Goal: Task Accomplishment & Management: Contribute content

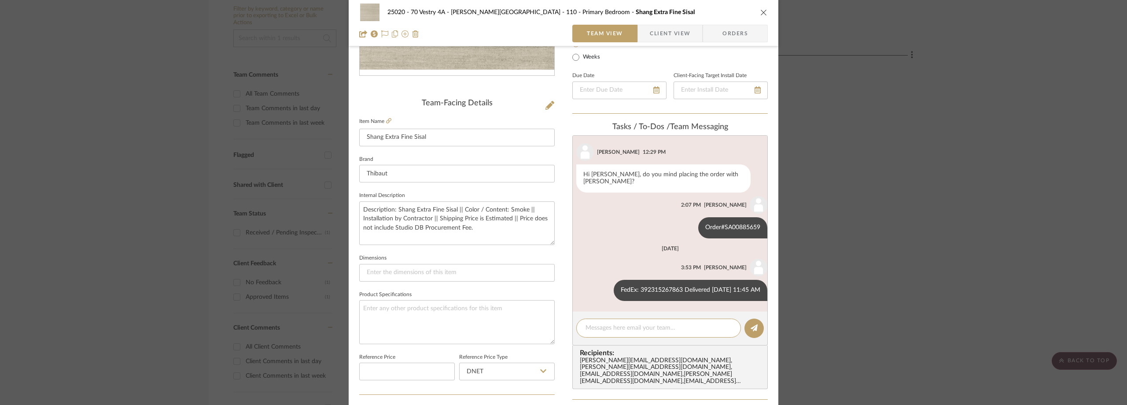
click at [155, 139] on div "25020 - 70 Vestry 4A - Grant-Stanleigh 110 - Primary Bedroom Shang Extra Fine S…" at bounding box center [563, 202] width 1127 height 405
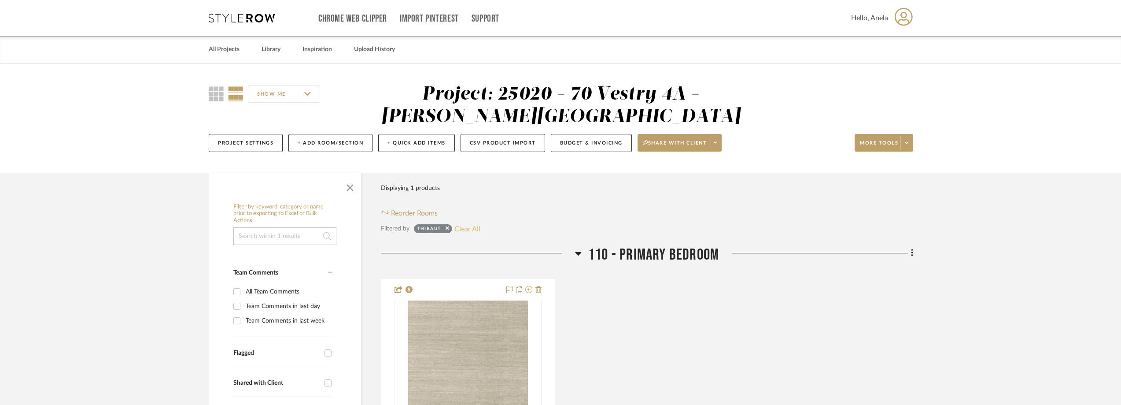
click at [461, 229] on button "Clear All" at bounding box center [467, 228] width 26 height 11
checkbox input "false"
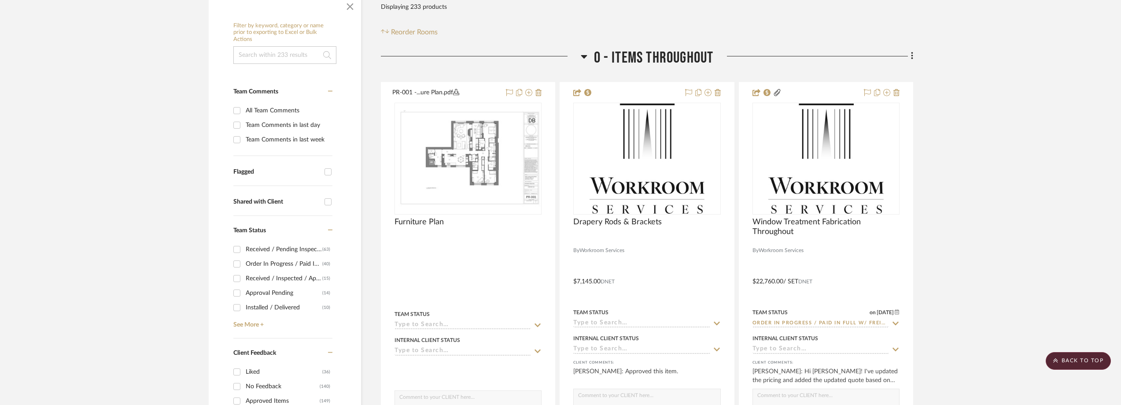
scroll to position [176, 0]
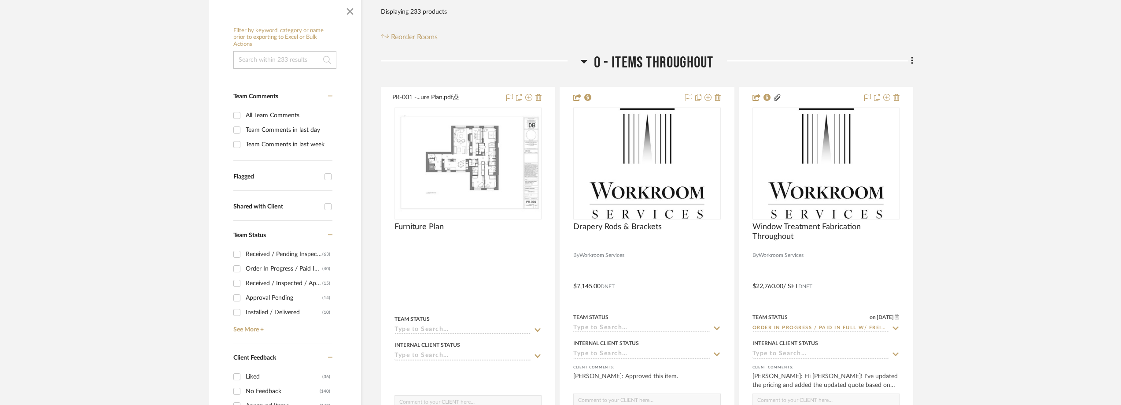
click at [280, 134] on div "Team Comments in last day" at bounding box center [288, 130] width 85 height 14
click at [244, 134] on input "Team Comments in last day" at bounding box center [237, 130] width 14 height 14
checkbox input "true"
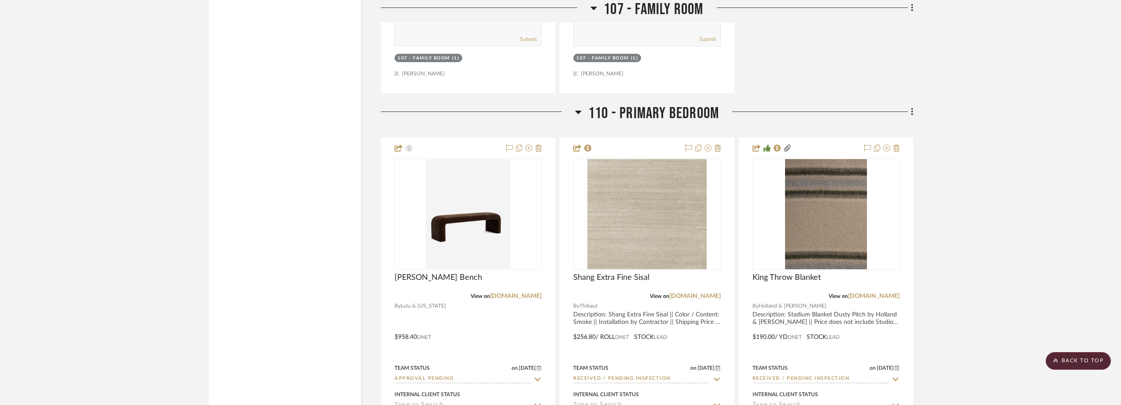
scroll to position [2554, 0]
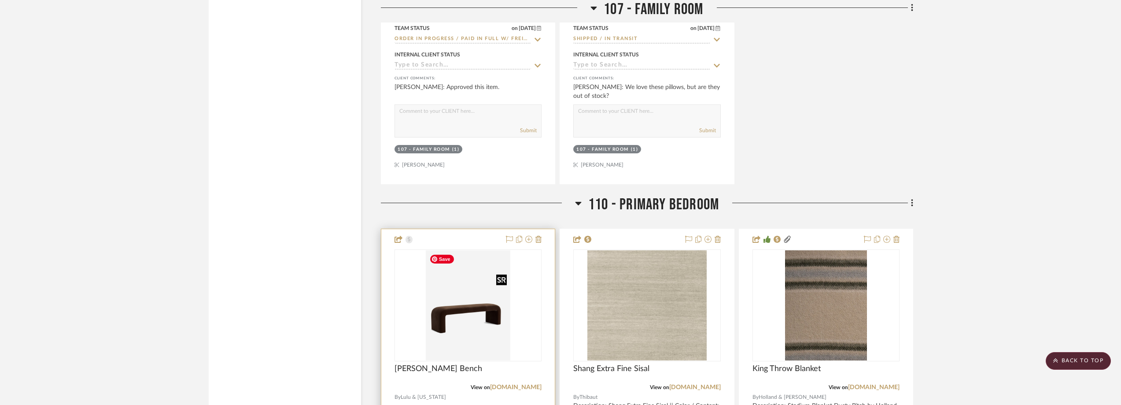
click at [0, 0] on img at bounding box center [0, 0] width 0 height 0
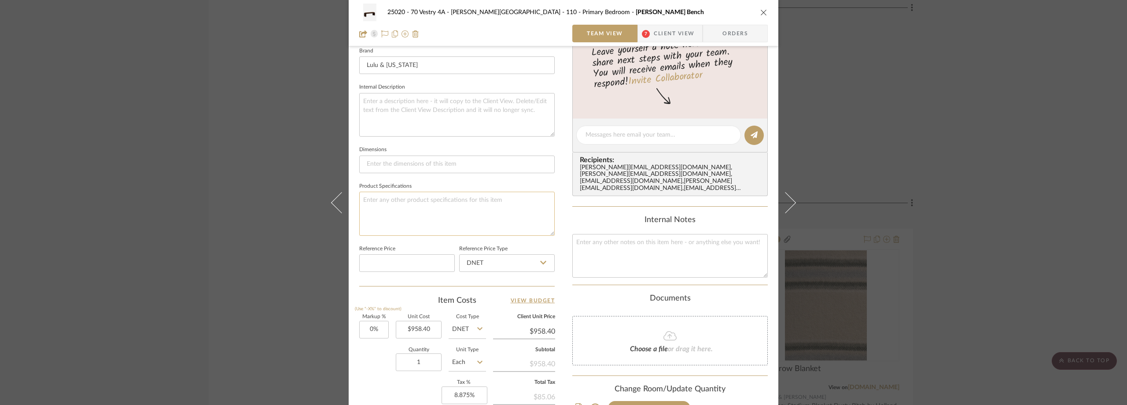
scroll to position [415, 0]
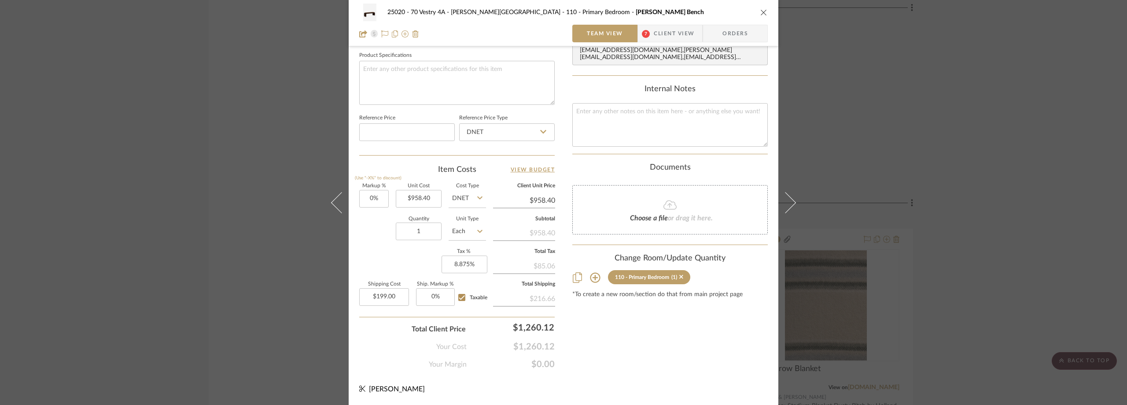
click at [656, 41] on span "Client View" at bounding box center [674, 34] width 41 height 18
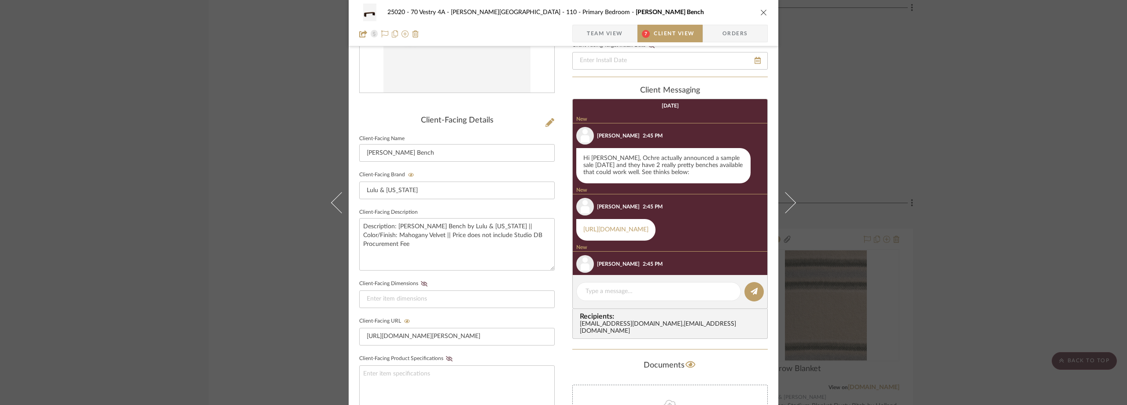
scroll to position [80, 0]
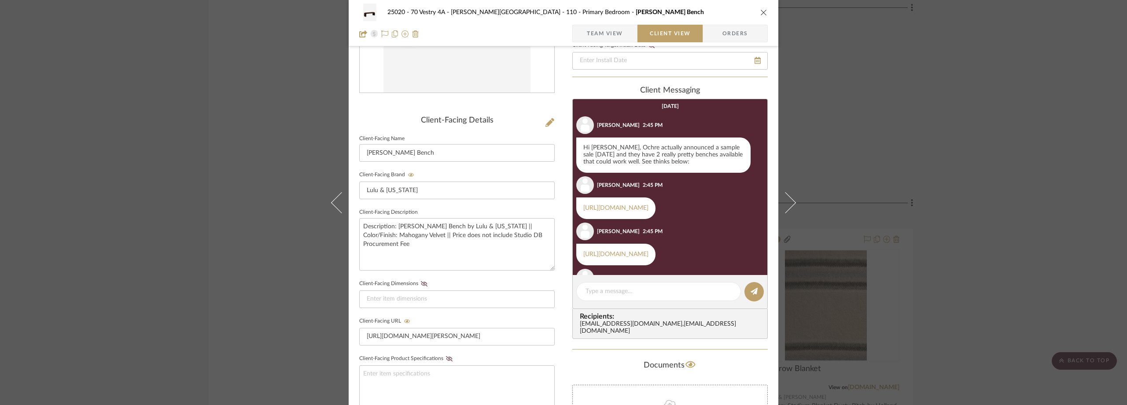
click at [998, 185] on div "25020 - 70 Vestry 4A - Grant-Stanleigh 110 - Primary Bedroom Tate Bench Team Vi…" at bounding box center [563, 202] width 1127 height 405
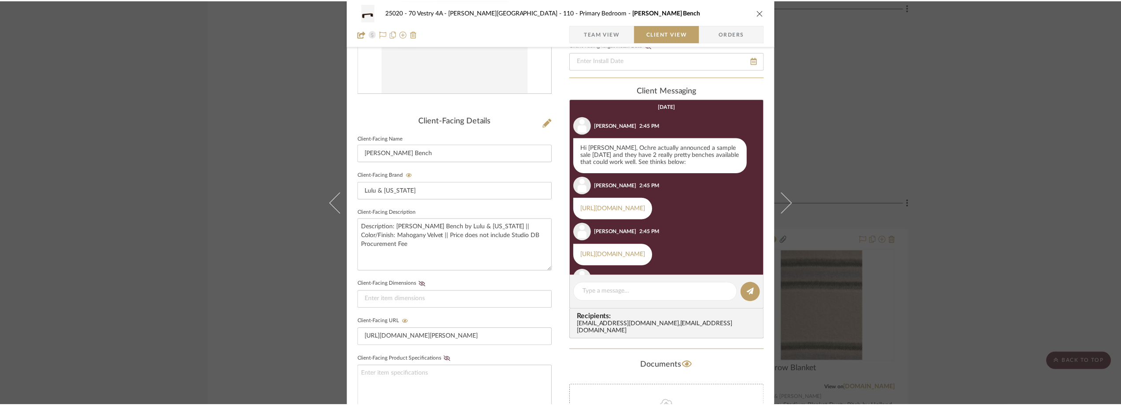
scroll to position [2554, 0]
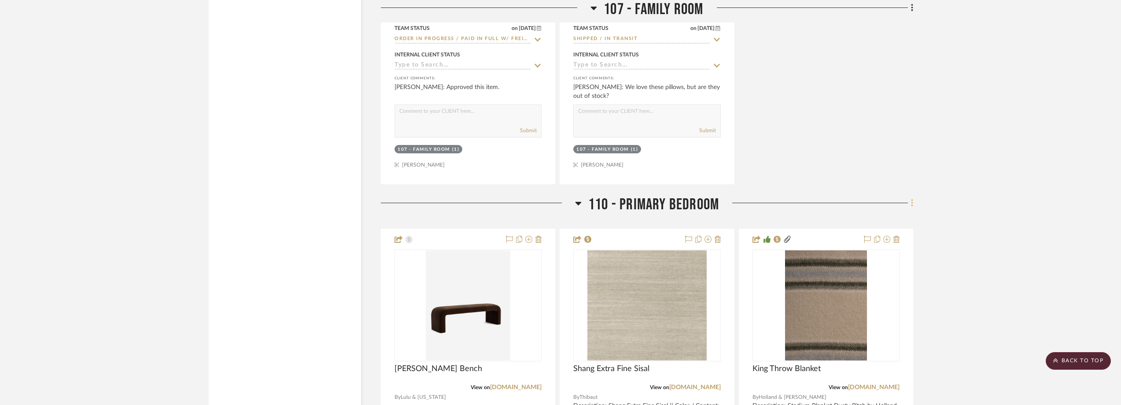
click at [913, 204] on icon at bounding box center [912, 203] width 3 height 10
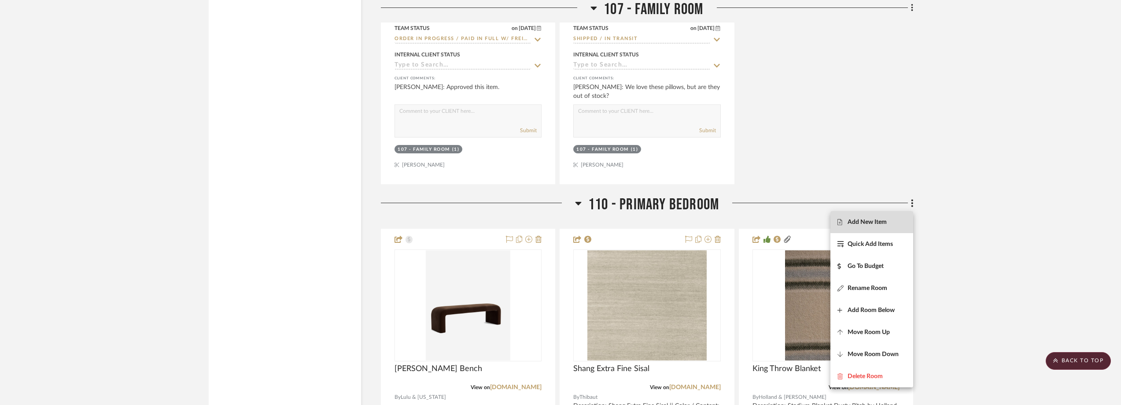
click at [878, 218] on span "Add New Item" at bounding box center [867, 221] width 39 height 7
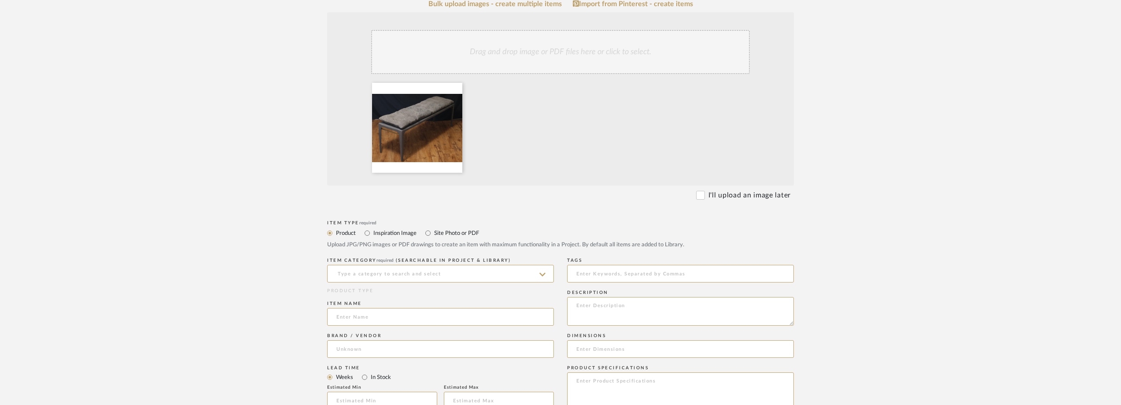
scroll to position [220, 0]
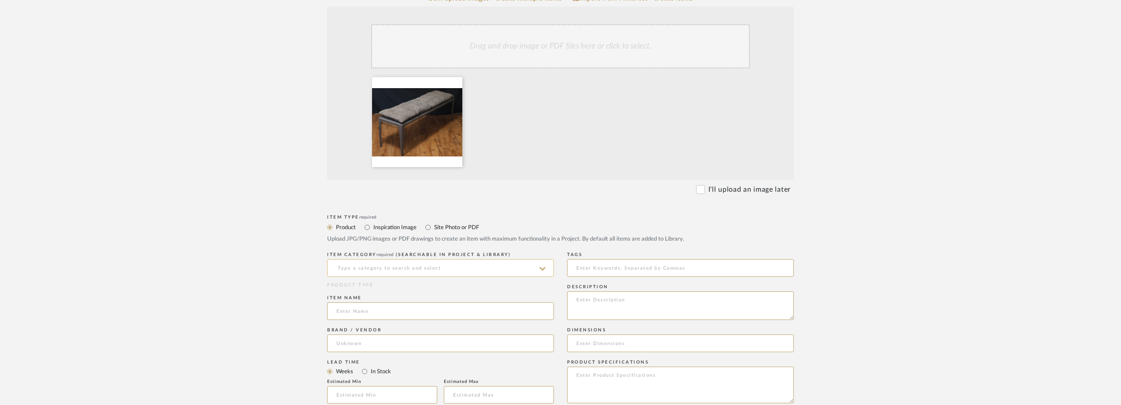
click at [428, 268] on input at bounding box center [440, 268] width 227 height 18
click at [407, 225] on span "Benches & Banquettes" at bounding box center [373, 223] width 75 height 6
type input "Benches & Banquettes"
click at [398, 314] on input at bounding box center [440, 311] width 227 height 18
type input "Wisp Wide Bench"
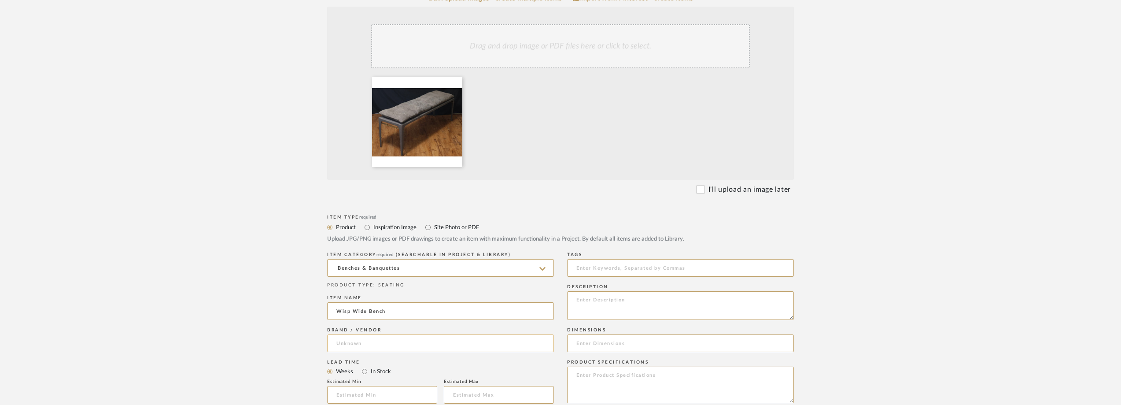
click at [435, 347] on input at bounding box center [440, 343] width 227 height 18
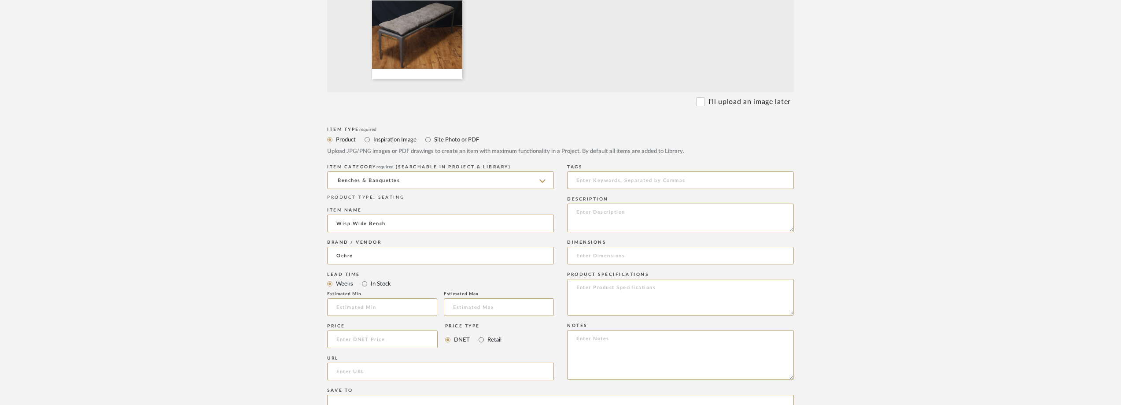
scroll to position [308, 0]
type input "Ochre"
click at [382, 271] on mat-option "Ochre" at bounding box center [441, 277] width 226 height 22
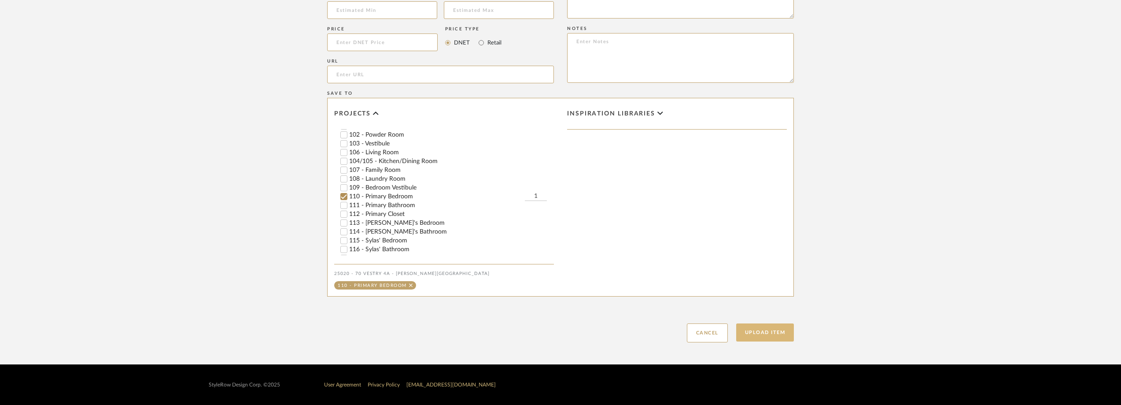
click at [768, 337] on button "Upload Item" at bounding box center [765, 332] width 58 height 18
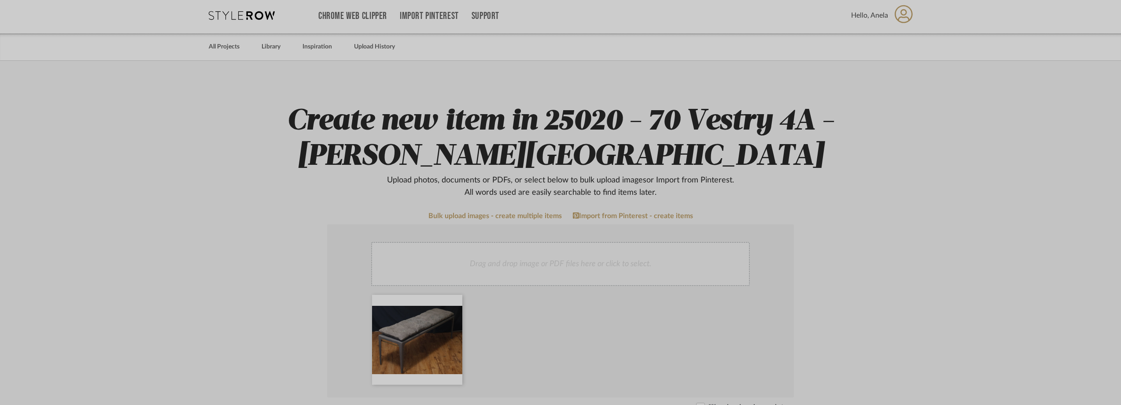
scroll to position [264, 0]
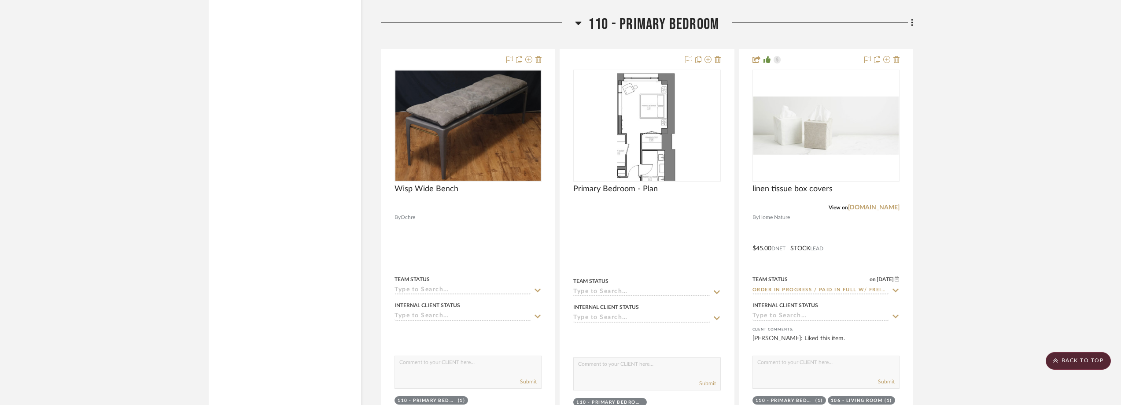
scroll to position [7623, 0]
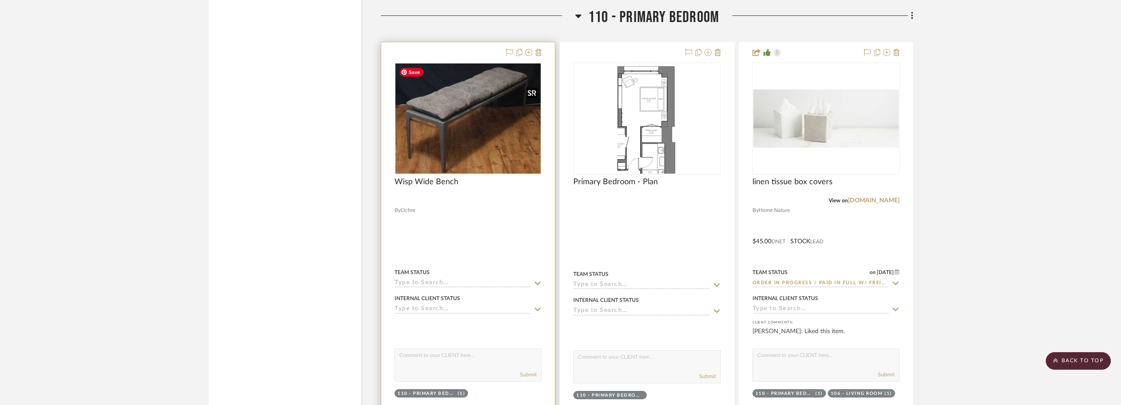
click at [529, 124] on img at bounding box center [467, 118] width 145 height 110
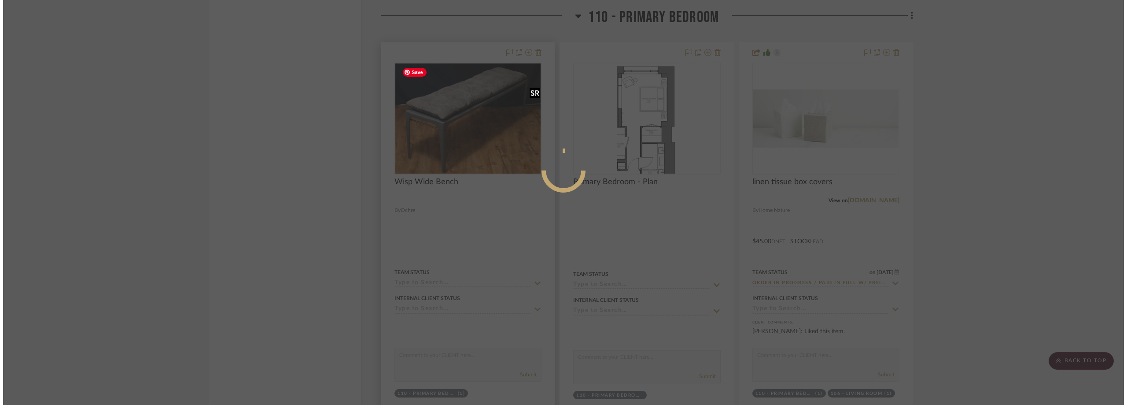
scroll to position [0, 0]
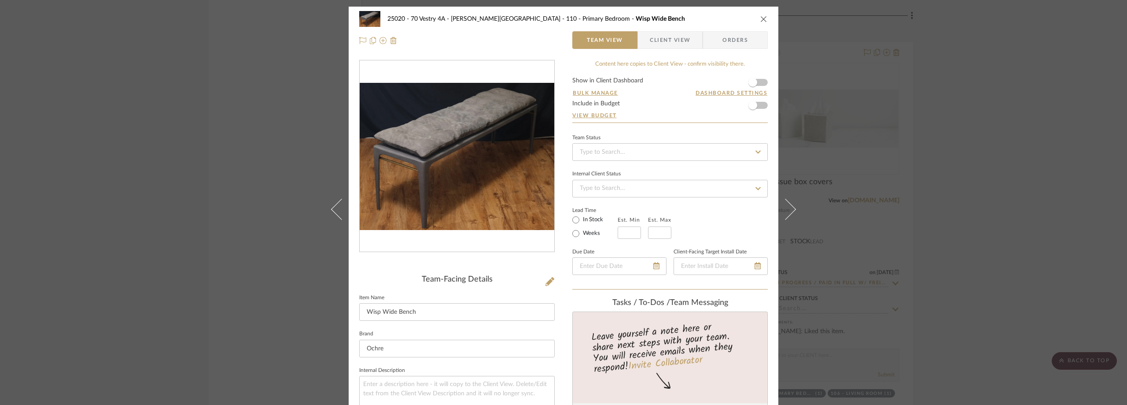
click at [1000, 167] on div "25020 - 70 Vestry 4A - Grant-Stanleigh 110 - Primary Bedroom Wisp Wide Bench Te…" at bounding box center [563, 202] width 1127 height 405
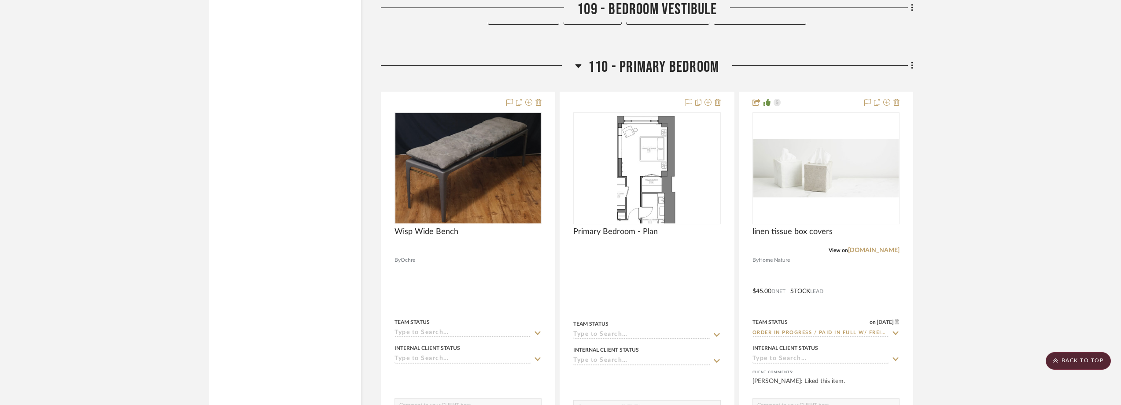
scroll to position [7491, 0]
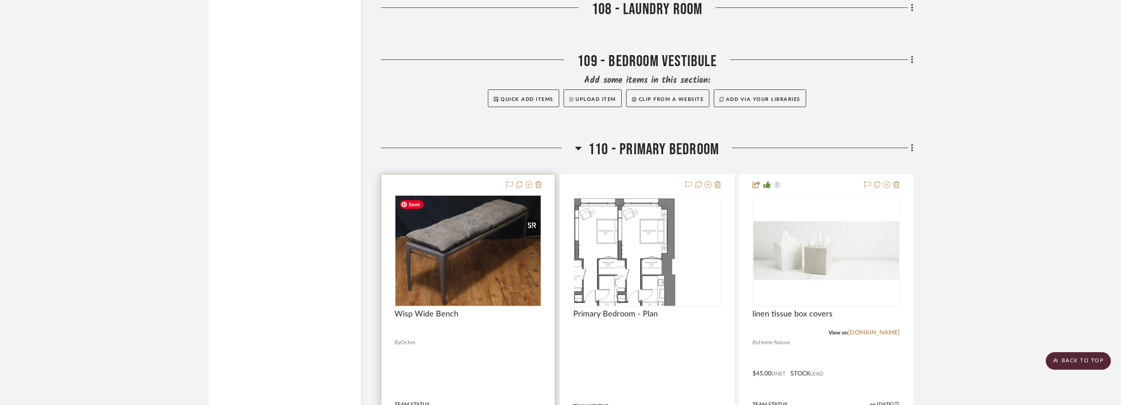
click at [438, 222] on img "0" at bounding box center [467, 251] width 145 height 110
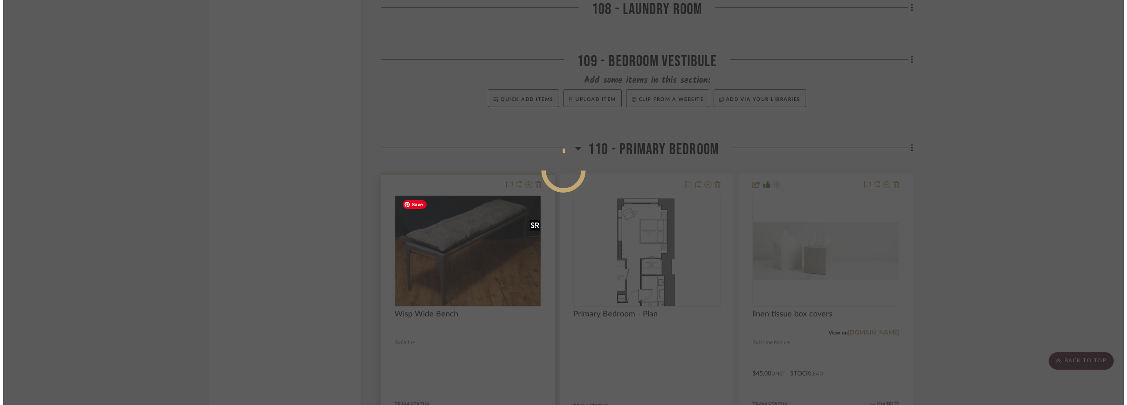
scroll to position [0, 0]
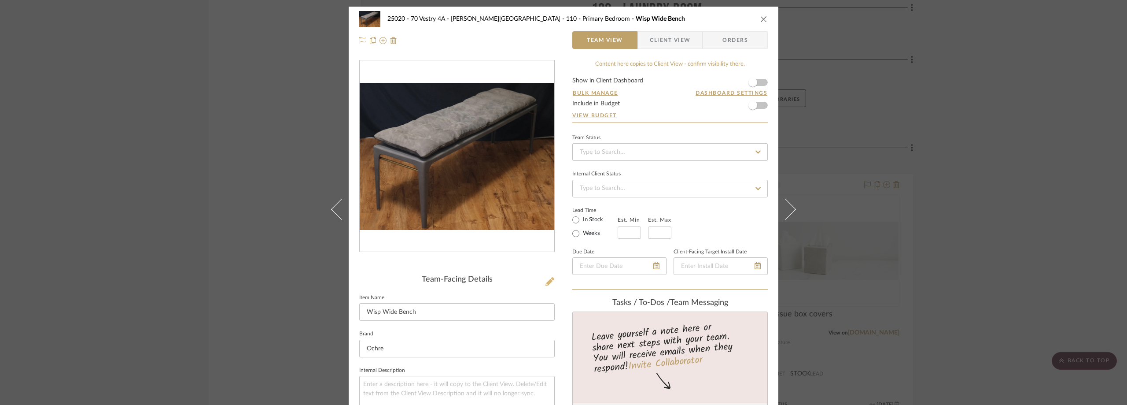
click at [546, 280] on icon at bounding box center [550, 281] width 9 height 9
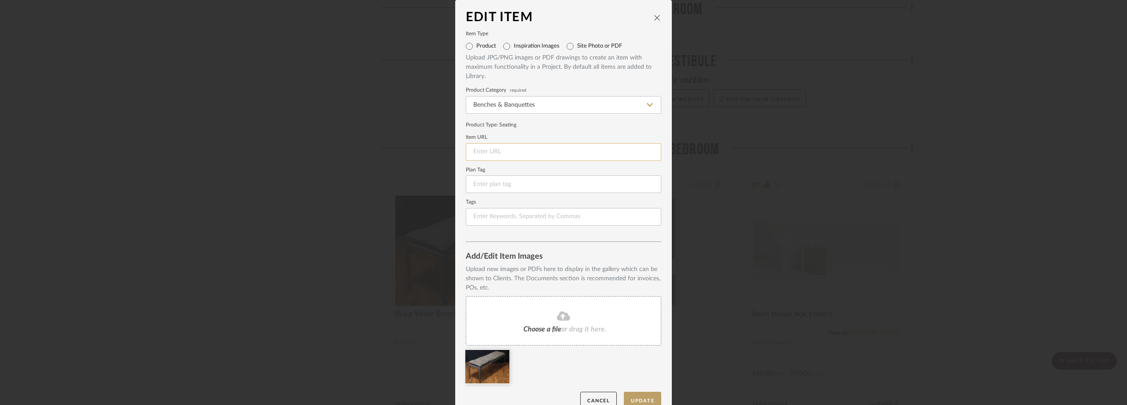
paste input "https://ochre-llc-us.myshopify.com/products/wisp-bench-oyster?variant=421904198…"
type input "https://ochre-llc-us.myshopify.com/products/wisp-bench-oyster?variant=421904198…"
click at [637, 398] on button "Update" at bounding box center [642, 400] width 37 height 18
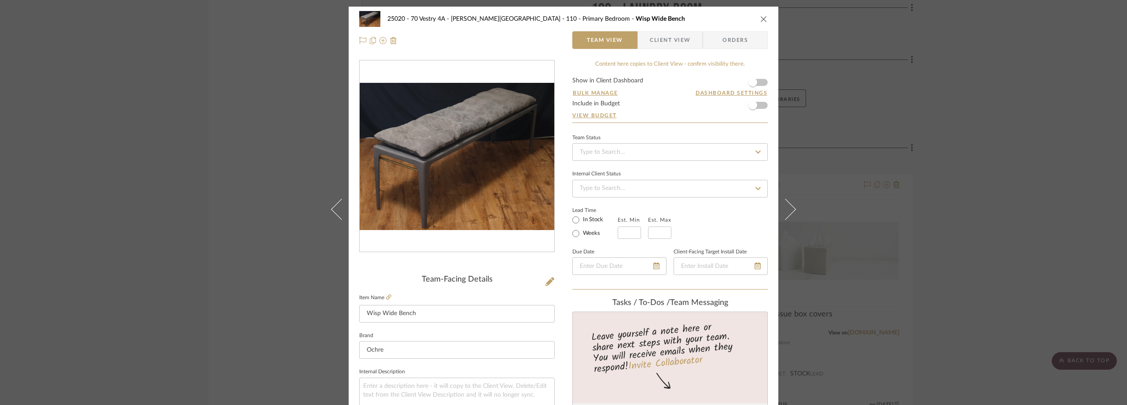
click at [666, 44] on span "Client View" at bounding box center [670, 40] width 41 height 18
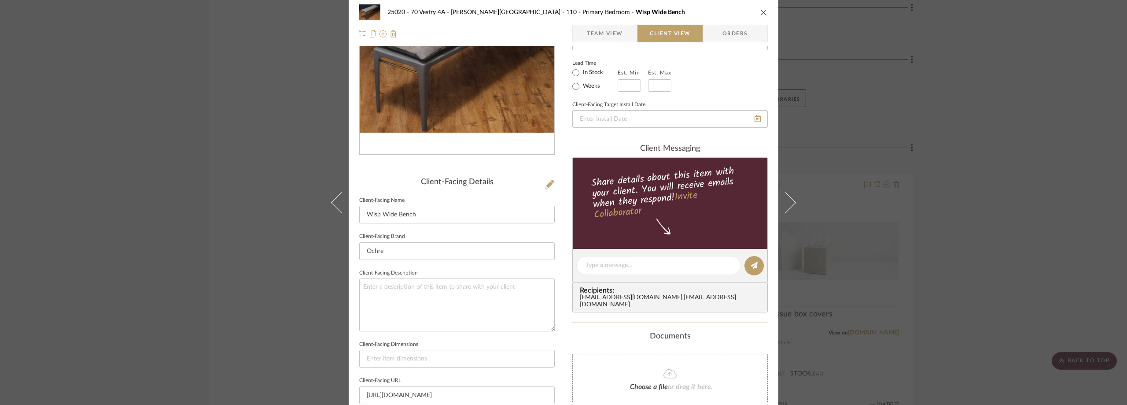
scroll to position [132, 0]
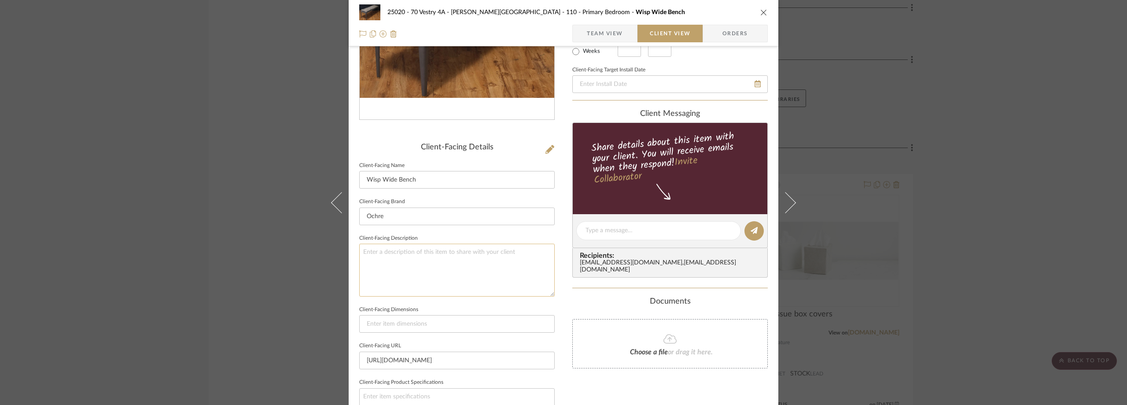
click at [474, 261] on textarea at bounding box center [457, 270] width 196 height 52
type textarea "Description: Wisp Wide Bench by Ochre || Color/Finish: Oyster ||"
click at [471, 220] on input "Ochre" at bounding box center [457, 216] width 196 height 18
drag, startPoint x: 531, startPoint y: 255, endPoint x: 512, endPoint y: 252, distance: 19.1
click at [512, 252] on textarea "Description: Wisp Wide Bench by Ochre || Color/Finish: Oyster ||" at bounding box center [457, 270] width 196 height 52
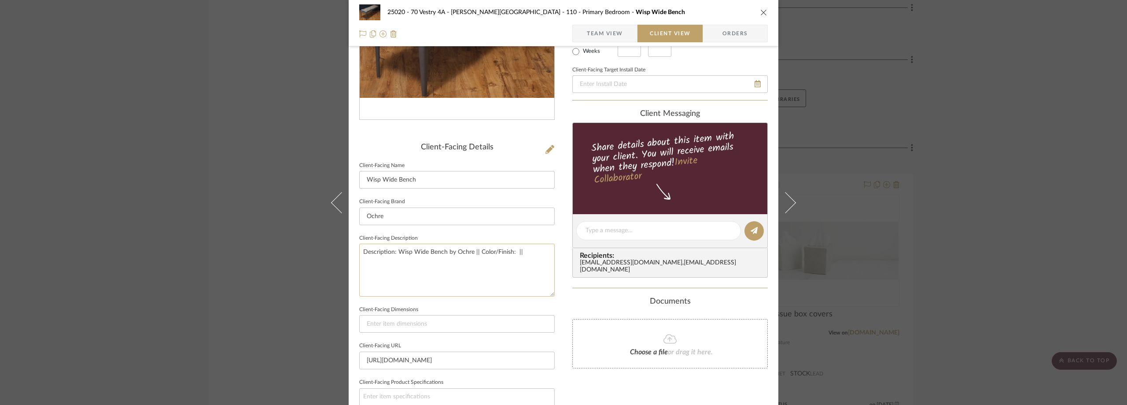
paste textarea "leather clad frame with straps and nubuck cushion"
click at [509, 253] on textarea "Description: Wisp Wide Bench by Ochre || Color/Finish: leather clad frame with …" at bounding box center [457, 270] width 196 height 52
click at [513, 255] on textarea "Description: Wisp Wide Bench by Ochre || Color/Finish: leather clad frame with …" at bounding box center [457, 270] width 196 height 52
click at [517, 258] on textarea "Description: Wisp Wide Bench by Ochre || Color/Finish: Oyster, leather clad fra…" at bounding box center [457, 270] width 196 height 52
type textarea "Description: Wisp Wide Bench by Ochre || Color/Finish: Oyster, leather clad fra…"
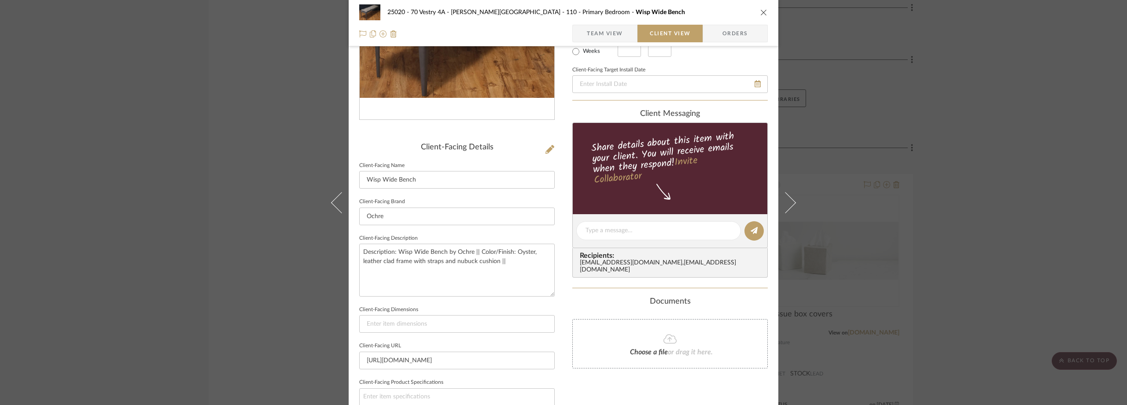
click at [506, 228] on sr-form-field "Client-Facing Brand Ochre" at bounding box center [457, 214] width 196 height 37
click at [522, 264] on textarea "Description: Wisp Wide Bench by Ochre || Color/Finish: Oyster, leather clad fra…" at bounding box center [457, 270] width 196 height 52
paste textarea "original retail pricing : $11,475 located at the D&D showroom"
click at [359, 287] on textarea "Description: Wisp Wide Bench by Ochre || Color/Finish: Oyster, leather clad fra…" at bounding box center [457, 270] width 196 height 52
type textarea "Description: Wisp Wide Bench by Ochre || Color/Finish: Oyster, leather clad fra…"
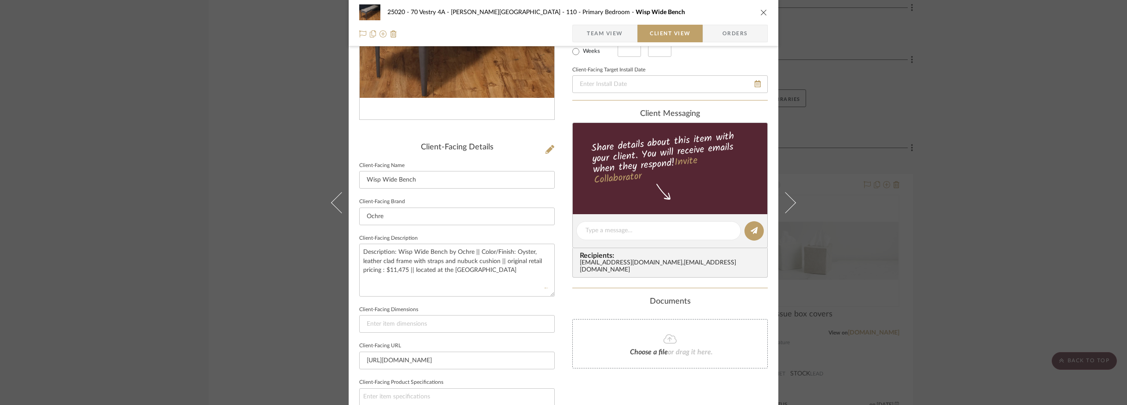
click at [409, 233] on fieldset "Client-Facing Description Description: Wisp Wide Bench by Ochre || Color/Finish…" at bounding box center [457, 264] width 196 height 64
click at [473, 320] on input at bounding box center [457, 324] width 196 height 18
paste input "59"w x 16"d x 18"h"
type input "59"w x 16"d x 18"h"
click at [480, 306] on fieldset "Client-Facing Dimensions 59"w x 16"d x 18"h" at bounding box center [457, 318] width 196 height 30
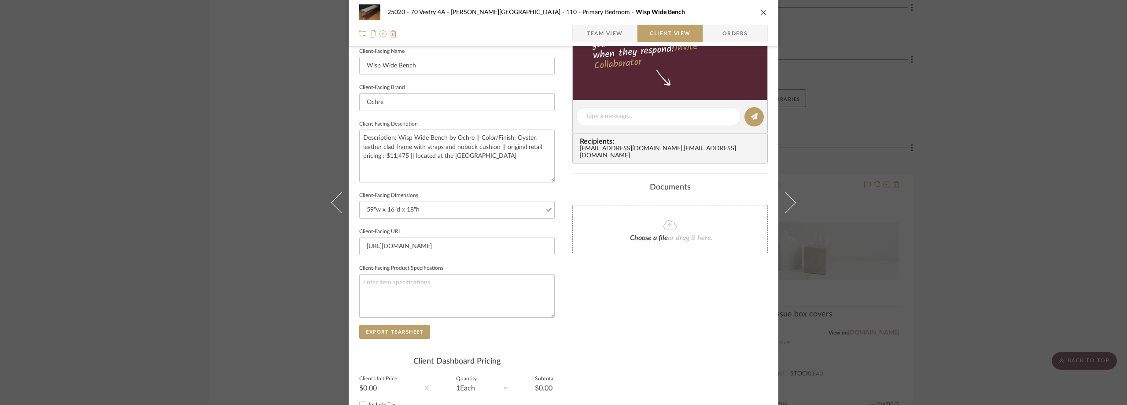
scroll to position [188, 0]
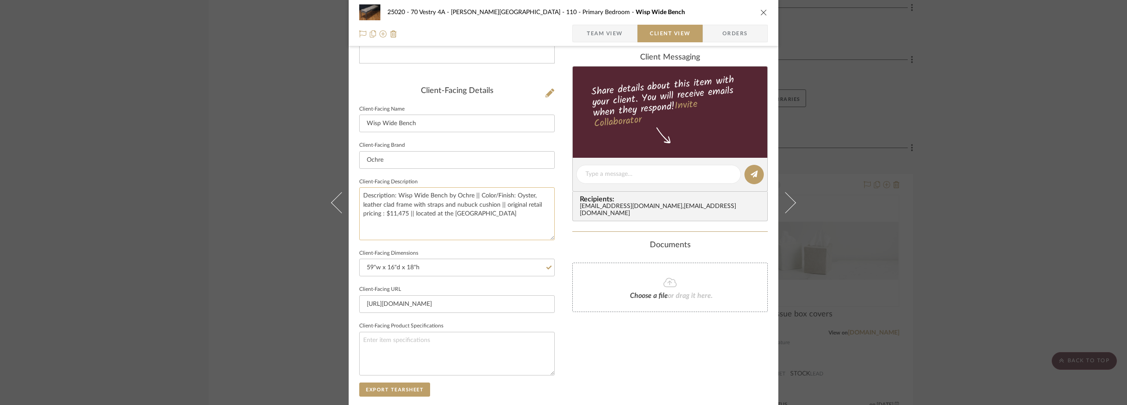
click at [528, 209] on textarea "Description: Wisp Wide Bench by Ochre || Color/Finish: Oyster, leather clad fra…" at bounding box center [457, 213] width 196 height 52
type textarea "Description: Wisp Wide Bench by Ochre || Color/Finish: Oyster, leather clad fra…"
click at [559, 236] on div "25020 - 70 Vestry 4A - Grant-Stanleigh 110 - Primary Bedroom Wisp Wide Bench Te…" at bounding box center [564, 177] width 430 height 719
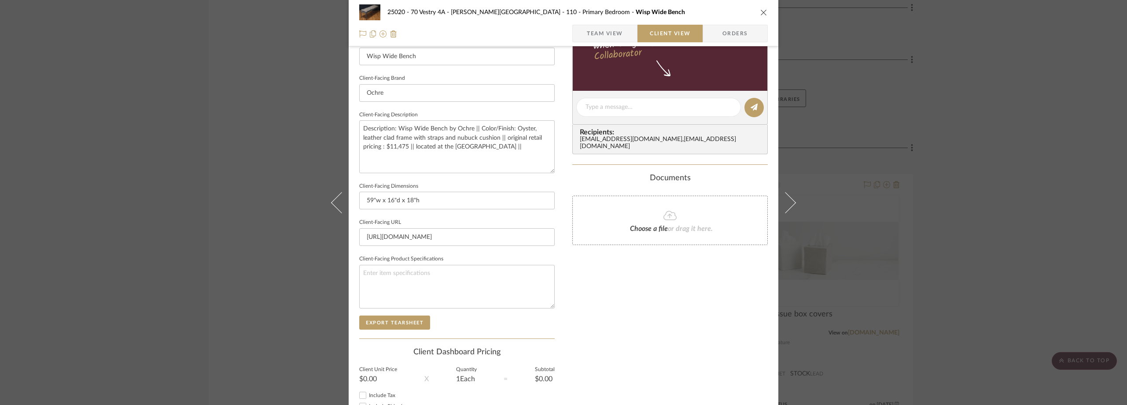
scroll to position [321, 0]
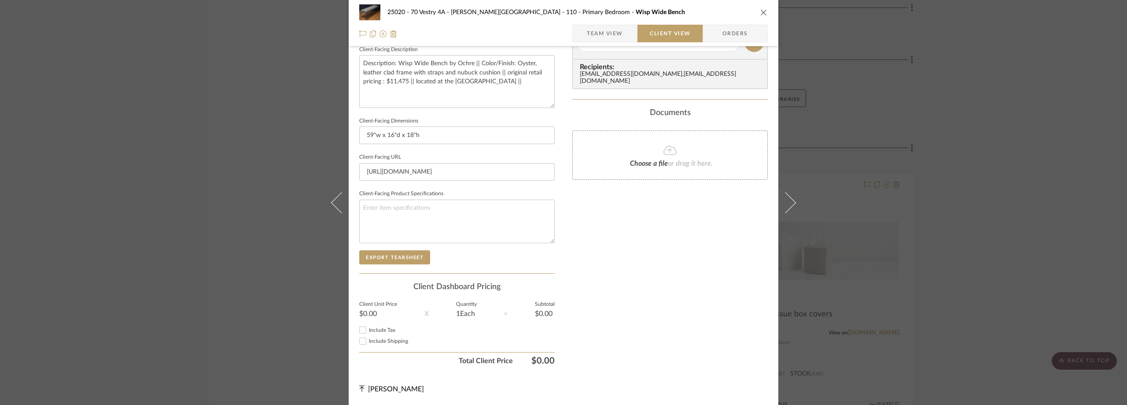
click at [587, 34] on span "Team View" at bounding box center [605, 34] width 36 height 18
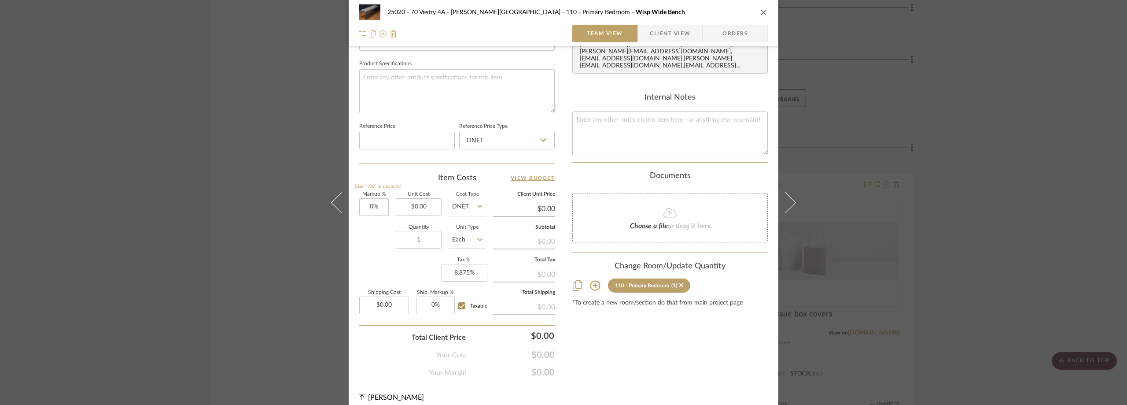
scroll to position [409, 0]
click at [395, 311] on input "0.00" at bounding box center [384, 304] width 50 height 18
type input "0.00"
type input "$0.00"
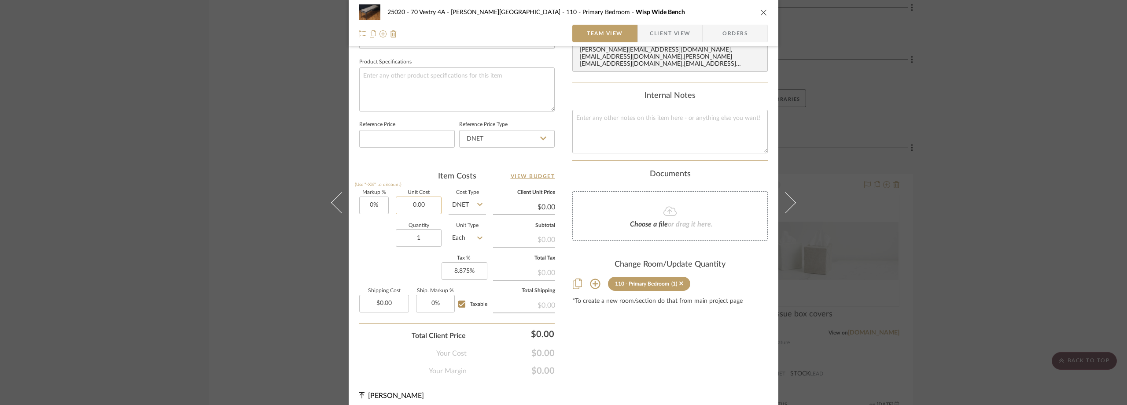
click at [407, 205] on input "0.00" at bounding box center [419, 205] width 46 height 18
type input "$1,900.00"
click at [386, 168] on div "Team-Facing Details Item Name Wisp Wide Bench Brand Ochre Internal Description …" at bounding box center [457, 13] width 196 height 725
type input "$1,900.00"
click at [650, 32] on span "Client View" at bounding box center [670, 34] width 41 height 18
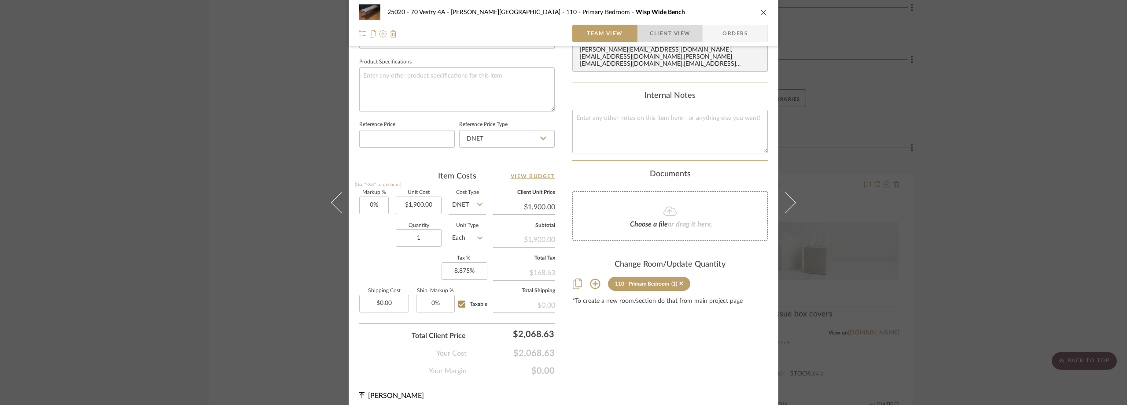
scroll to position [321, 0]
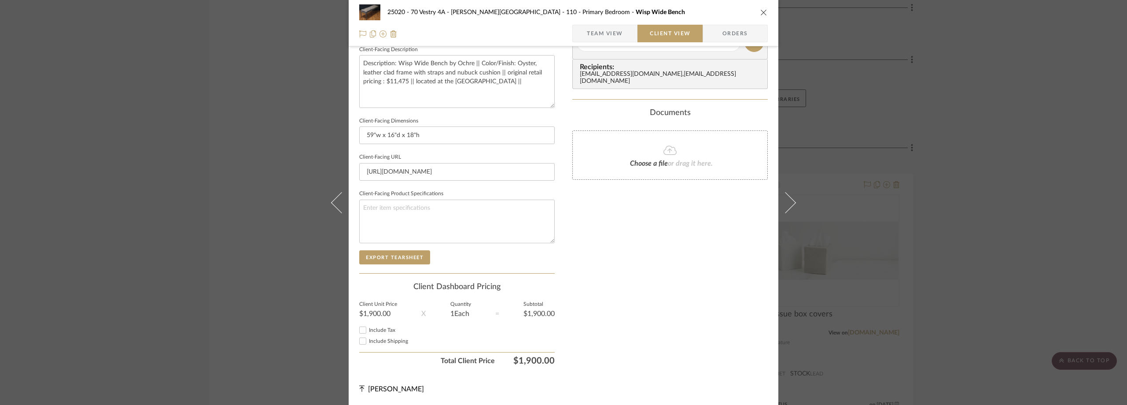
click at [384, 327] on label "Include Tax" at bounding box center [462, 330] width 186 height 7
click at [368, 326] on input "Include Tax" at bounding box center [363, 330] width 11 height 11
checkbox input "true"
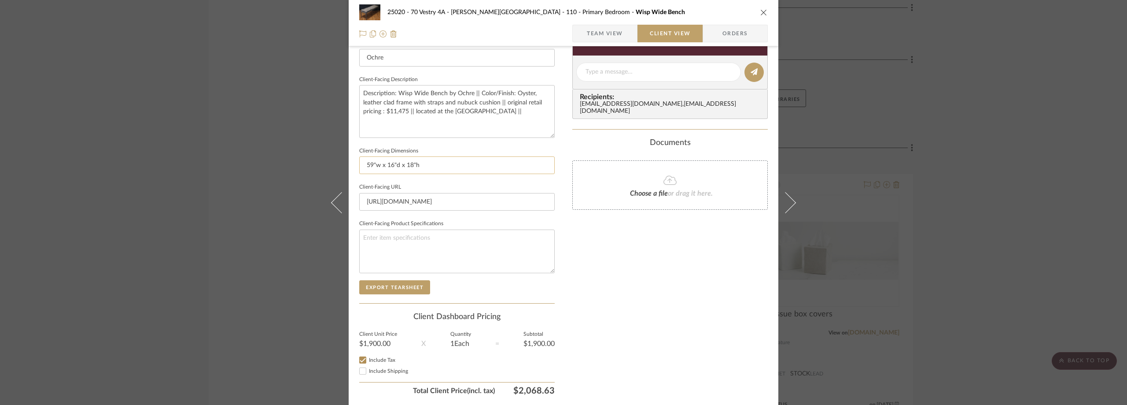
scroll to position [277, 0]
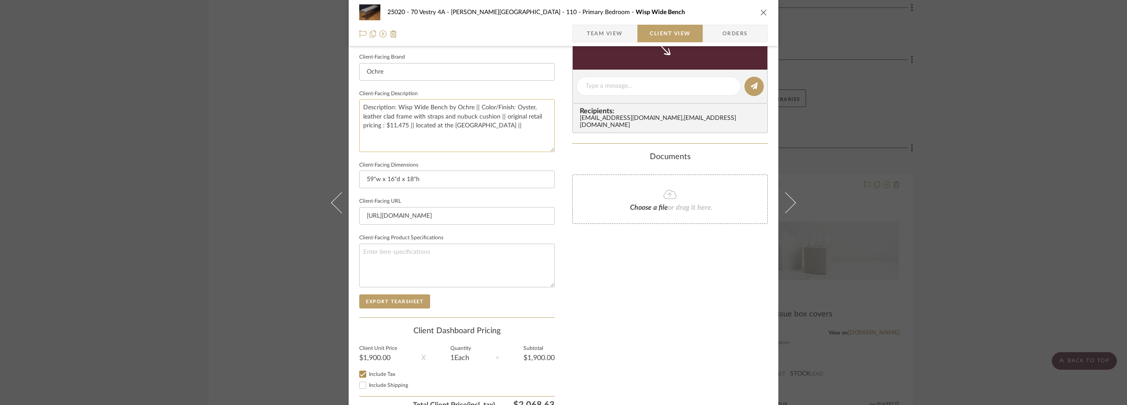
click at [532, 133] on textarea "Description: Wisp Wide Bench by Ochre || Color/Finish: Oyster, leather clad fra…" at bounding box center [457, 125] width 196 height 52
type textarea "Description: Wisp Wide Bench by Ochre || Color/Finish: Oyster, leather clad fra…"
click at [572, 143] on div "Only content on this tab can share to Dashboard. Click eyeball icon to show or …" at bounding box center [670, 98] width 196 height 630
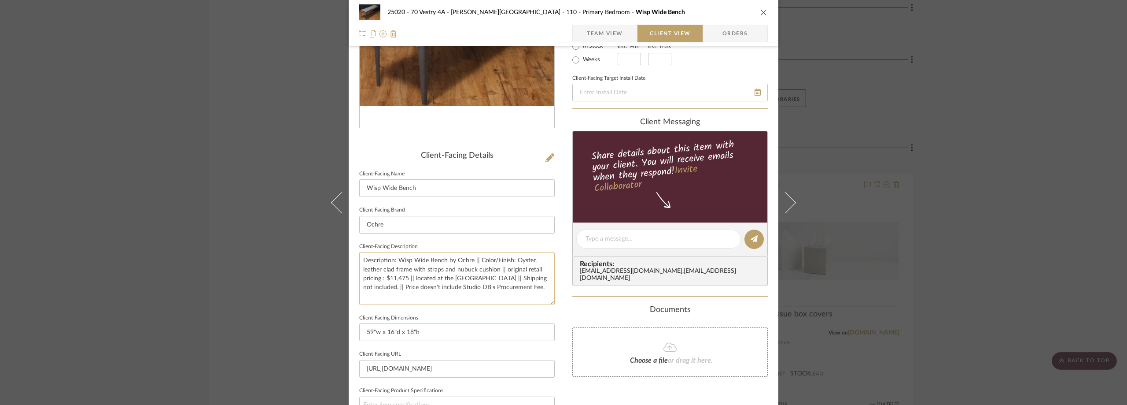
scroll to position [144, 0]
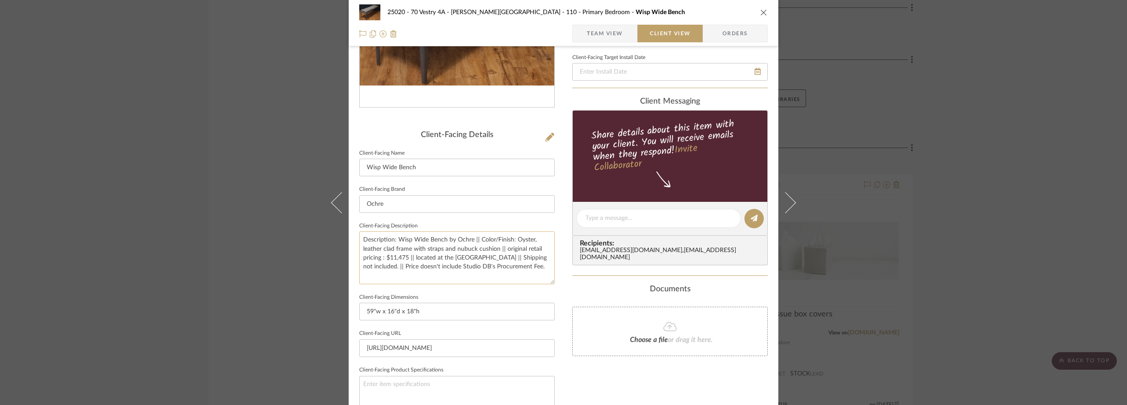
click at [535, 267] on textarea "Description: Wisp Wide Bench by Ochre || Color/Finish: Oyster, leather clad fra…" at bounding box center [457, 257] width 196 height 52
paste textarea "on the floor till mid-September"
click at [424, 273] on textarea "Description: Wisp Wide Bench by Ochre || Color/Finish: Oyster, leather clad fra…" at bounding box center [457, 257] width 196 height 52
drag, startPoint x: 490, startPoint y: 271, endPoint x: 474, endPoint y: 272, distance: 16.3
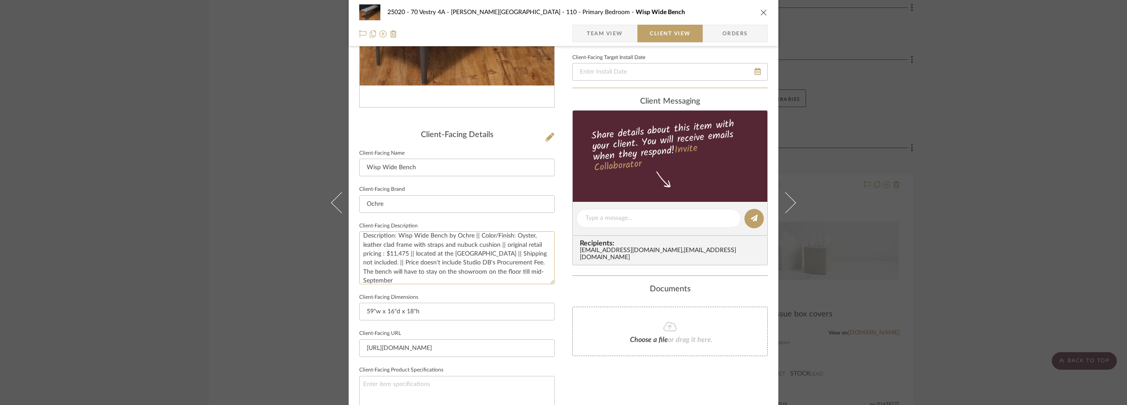
click at [474, 272] on textarea "Description: Wisp Wide Bench by Ochre || Color/Finish: Oyster, leather clad fra…" at bounding box center [457, 257] width 196 height 52
click at [545, 275] on textarea "Description: Wisp Wide Bench by Ochre || Color/Finish: Oyster, leather clad fra…" at bounding box center [457, 257] width 196 height 52
type textarea "Description: Wisp Wide Bench by Ochre || Color/Finish: Oyster, leather clad fra…"
click at [567, 281] on div "25020 - 70 Vestry 4A - Grant-Stanleigh 110 - Primary Bedroom Wisp Wide Bench Te…" at bounding box center [564, 221] width 430 height 719
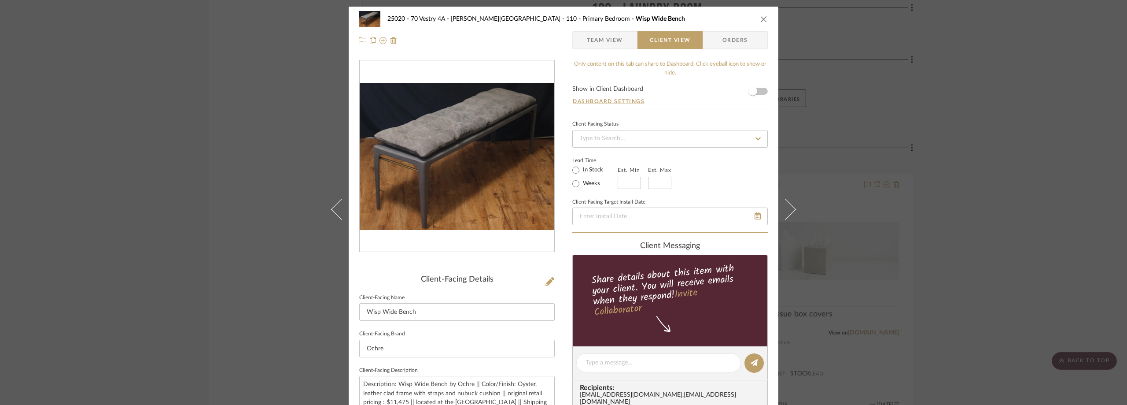
click at [588, 176] on mat-radio-group "In Stock Weeks" at bounding box center [594, 176] width 45 height 25
click at [589, 172] on label "In Stock" at bounding box center [592, 170] width 22 height 8
click at [581, 172] on input "In Stock" at bounding box center [576, 170] width 11 height 11
radio input "true"
click at [591, 181] on label "Weeks" at bounding box center [590, 184] width 19 height 8
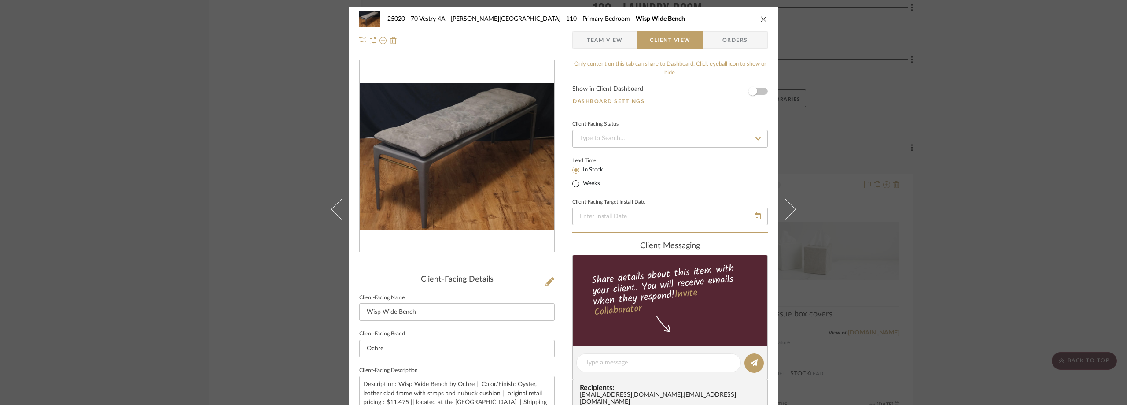
click at [581, 181] on input "Weeks" at bounding box center [576, 183] width 11 height 11
radio input "true"
click at [624, 179] on input "text" at bounding box center [629, 183] width 23 height 12
type input "2"
click at [679, 183] on sr-operation-status-container "Lead Time In Stock Weeks Est. Min 2 Est. Max" at bounding box center [628, 172] width 112 height 33
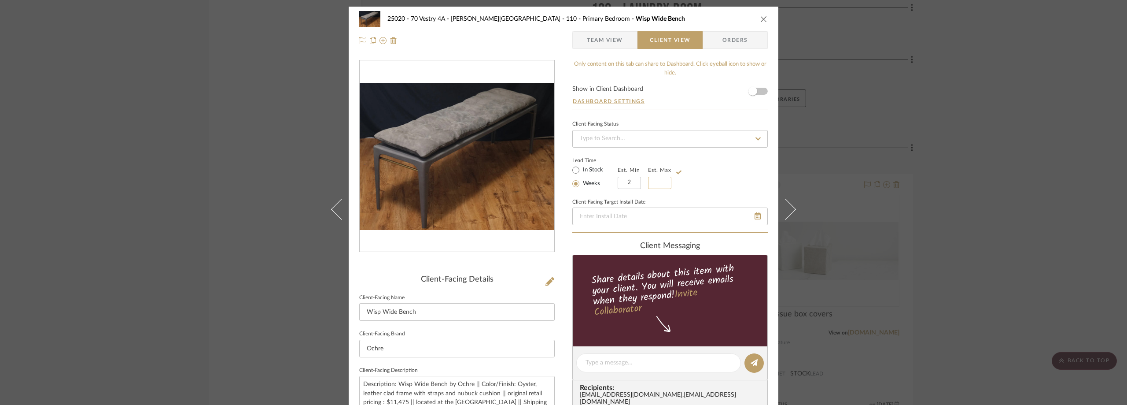
click at [665, 183] on input "text" at bounding box center [659, 183] width 23 height 12
type input "3"
click at [689, 175] on div "Lead Time In Stock Weeks Est. Min 2 Est. Max 3" at bounding box center [670, 172] width 196 height 34
click at [607, 39] on span "Team View" at bounding box center [605, 40] width 36 height 18
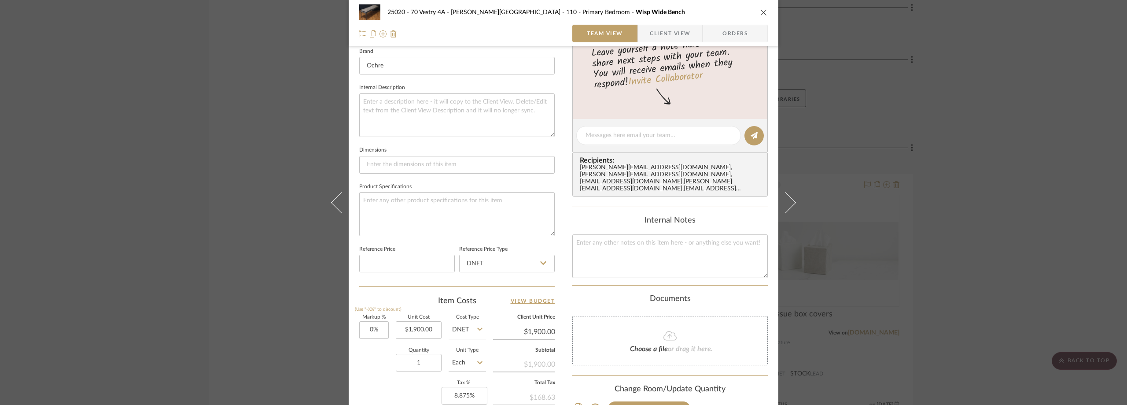
scroll to position [264, 0]
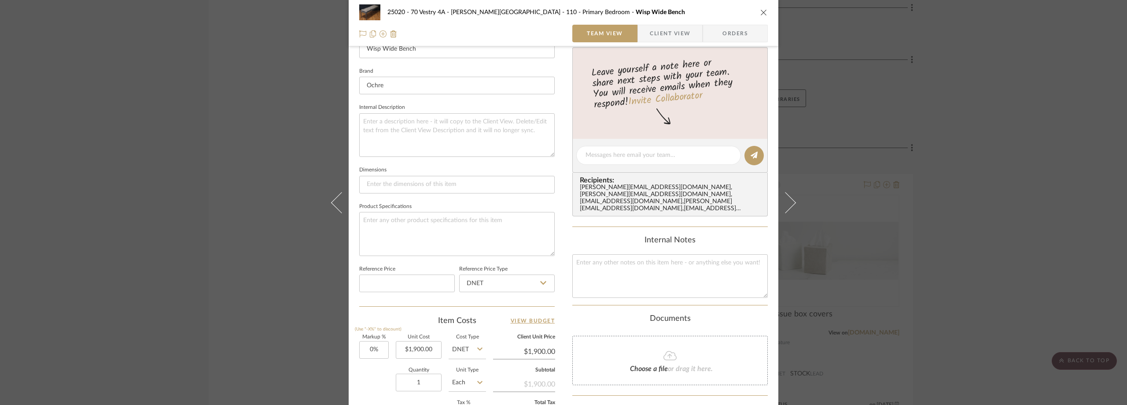
click at [655, 29] on span "Client View" at bounding box center [670, 34] width 41 height 18
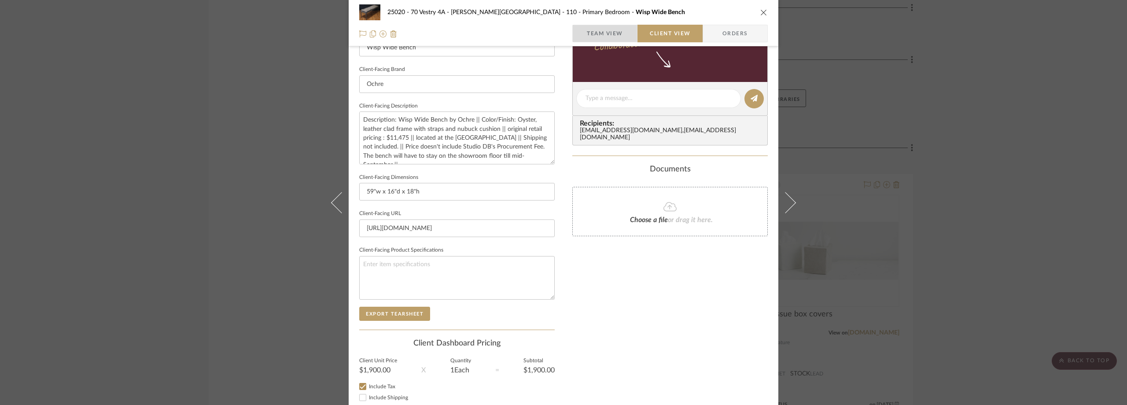
click at [602, 33] on span "Team View" at bounding box center [605, 34] width 36 height 18
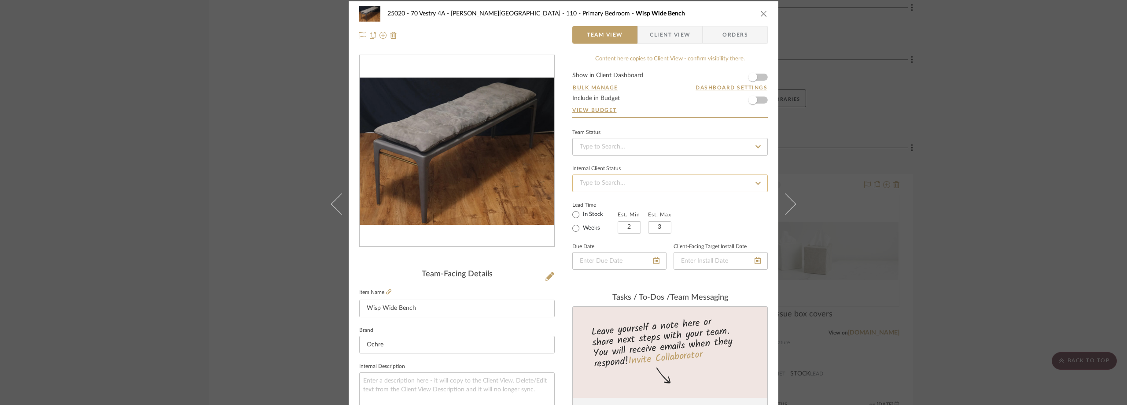
scroll to position [0, 0]
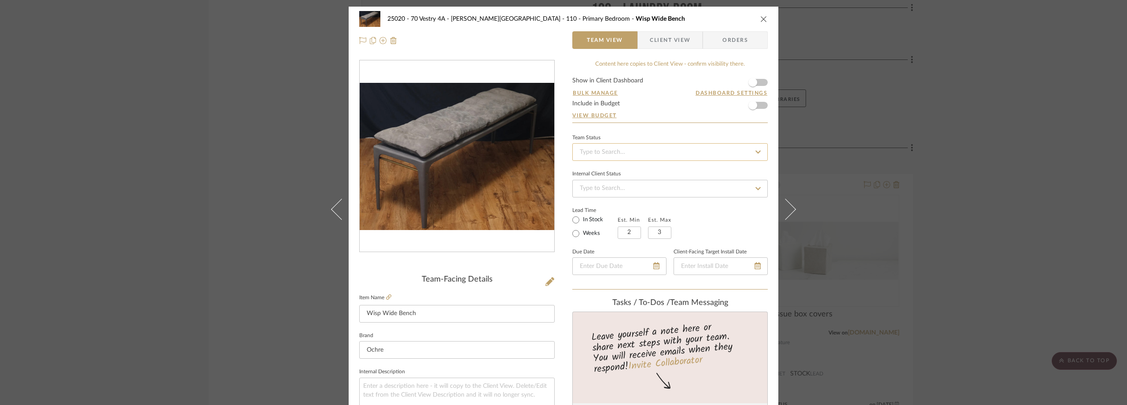
click at [616, 149] on input at bounding box center [670, 152] width 196 height 18
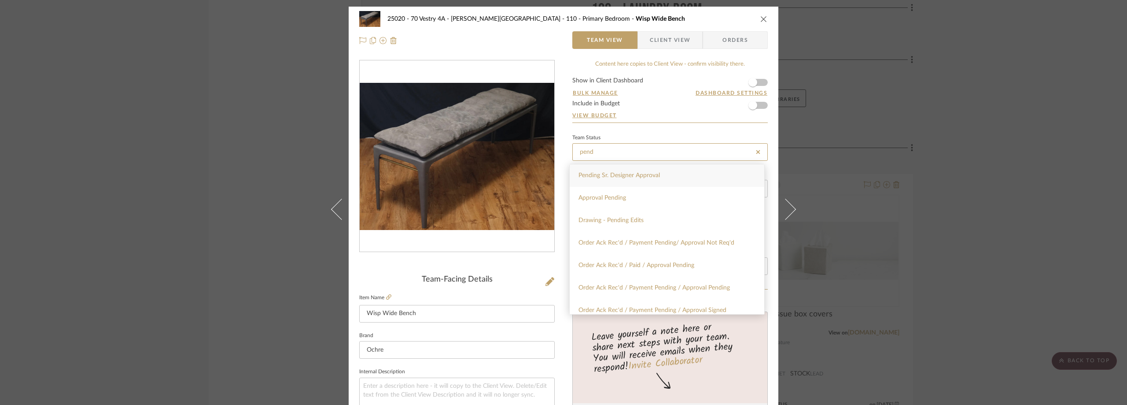
type input "pend"
click at [635, 172] on span "Pending Sr. Designer Approval" at bounding box center [619, 175] width 81 height 6
type input "8/25/2025"
type input "Pending Sr. Designer Approval"
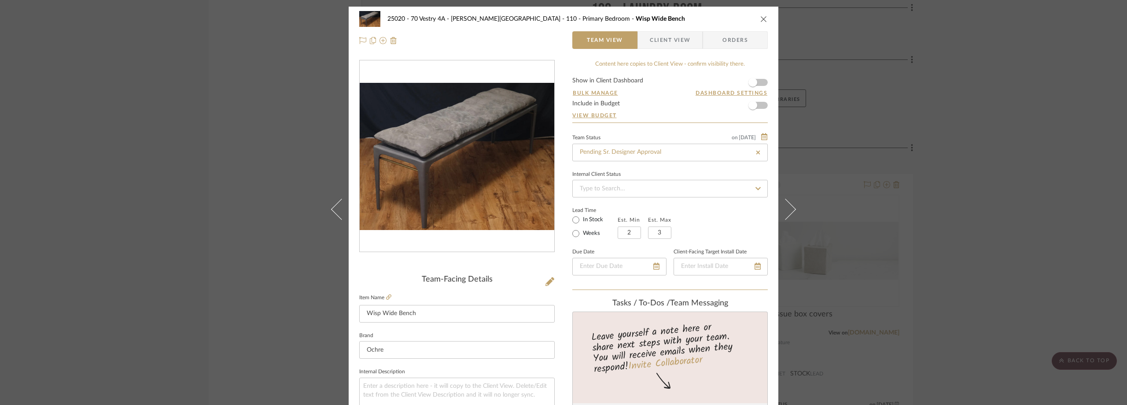
type input "8/25/2025"
type input "Pending Sr. Designer Approval"
click at [638, 139] on div "Team Status on 8/25/2025" at bounding box center [670, 136] width 196 height 7
click at [187, 133] on div "25020 - 70 Vestry 4A - Grant-Stanleigh 110 - Primary Bedroom Wisp Wide Bench Te…" at bounding box center [563, 202] width 1127 height 405
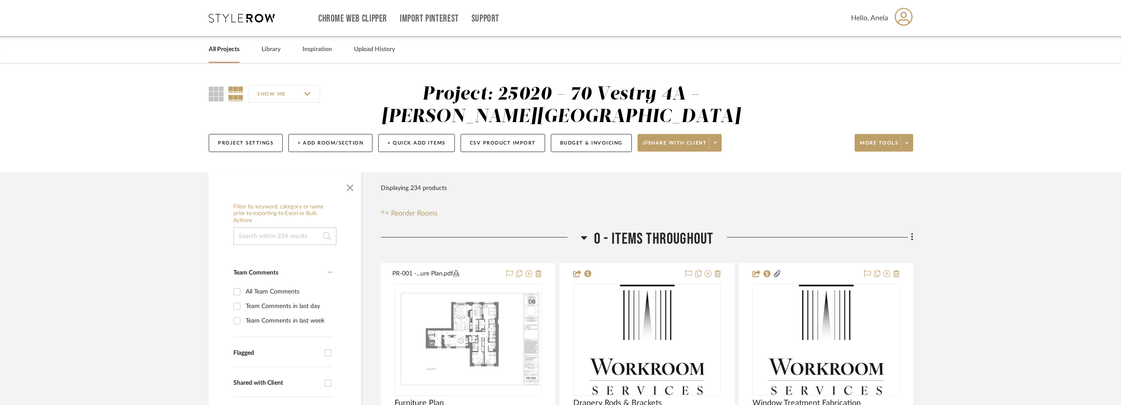
click at [252, 21] on icon at bounding box center [242, 18] width 66 height 9
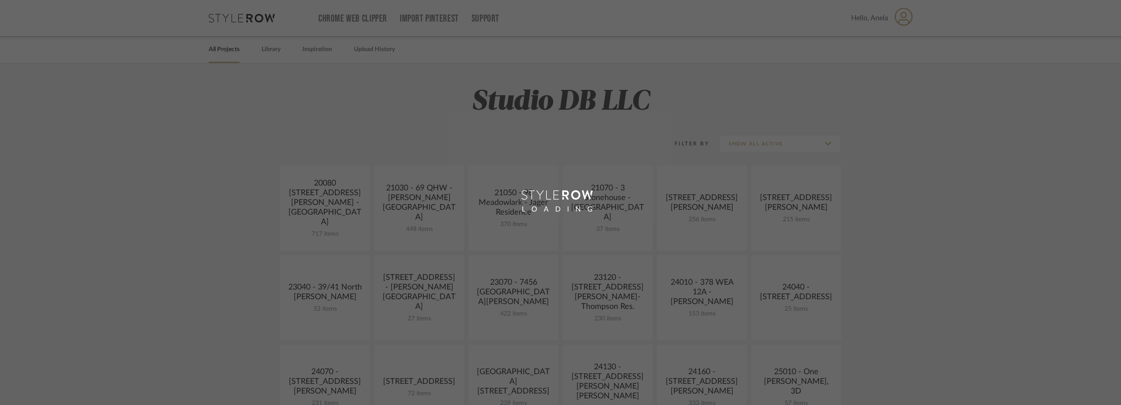
click at [250, 18] on div "LOADING" at bounding box center [560, 202] width 1121 height 405
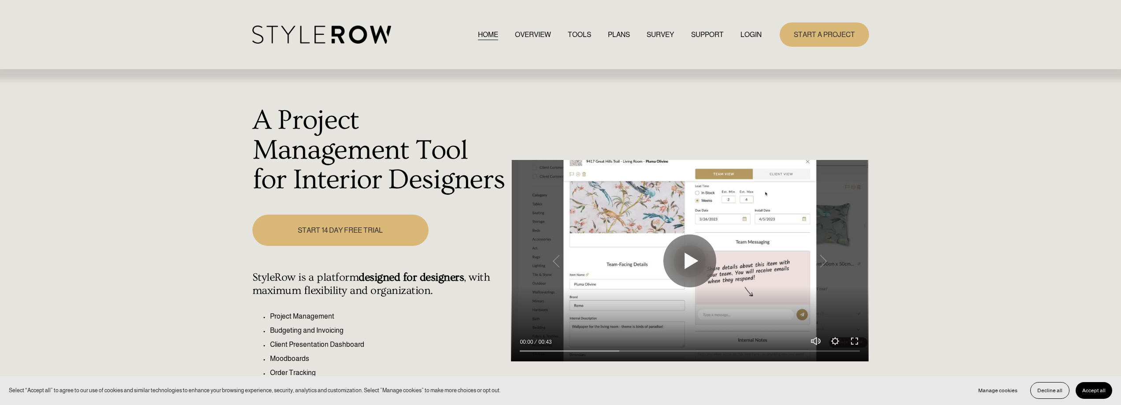
click at [753, 29] on link "LOGIN" at bounding box center [750, 35] width 21 height 12
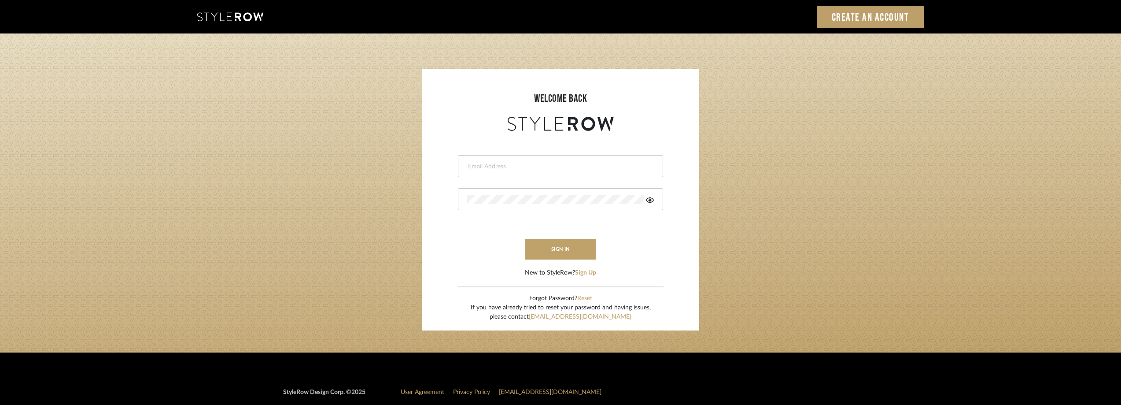
click at [506, 163] on input "email" at bounding box center [559, 166] width 184 height 9
type input "[EMAIL_ADDRESS][DOMAIN_NAME]"
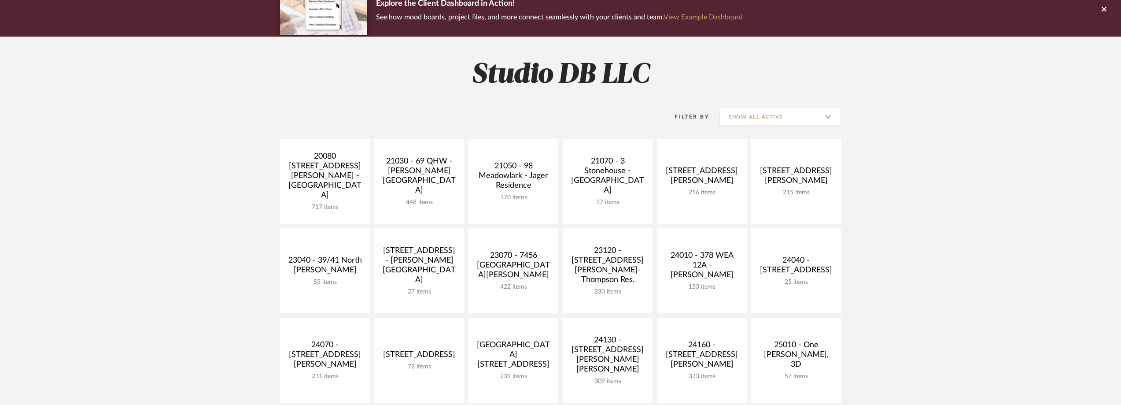
scroll to position [220, 0]
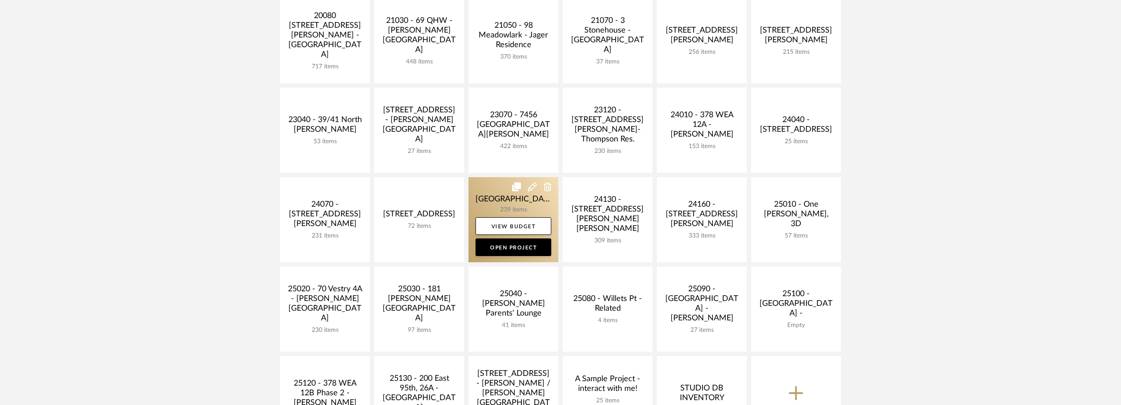
click at [503, 192] on link at bounding box center [514, 219] width 90 height 85
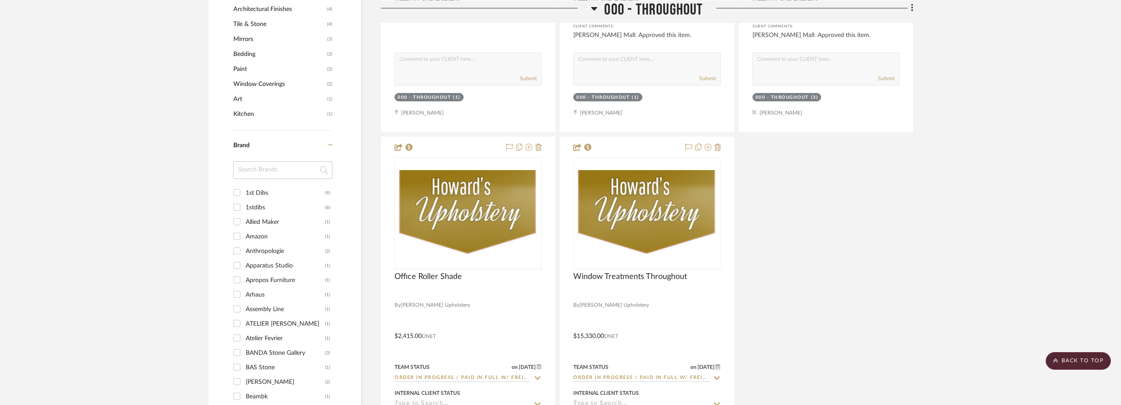
scroll to position [981, 0]
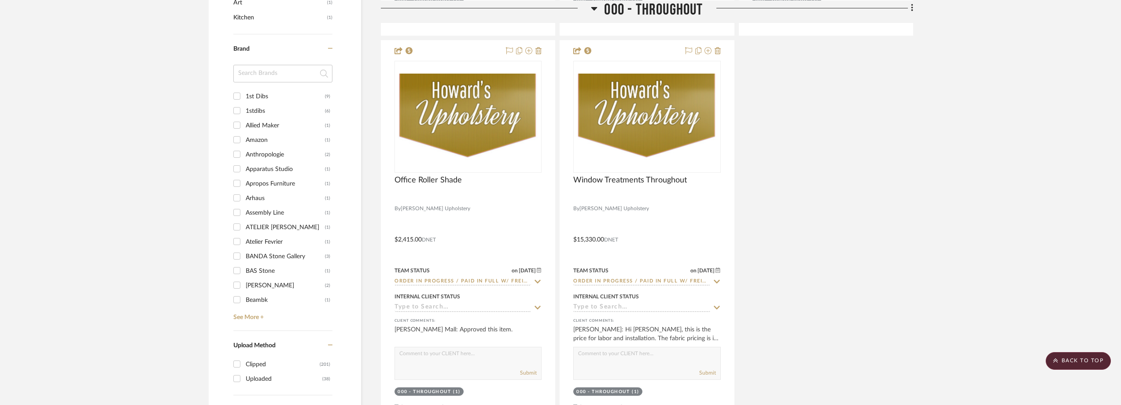
click at [283, 73] on input at bounding box center [282, 74] width 99 height 18
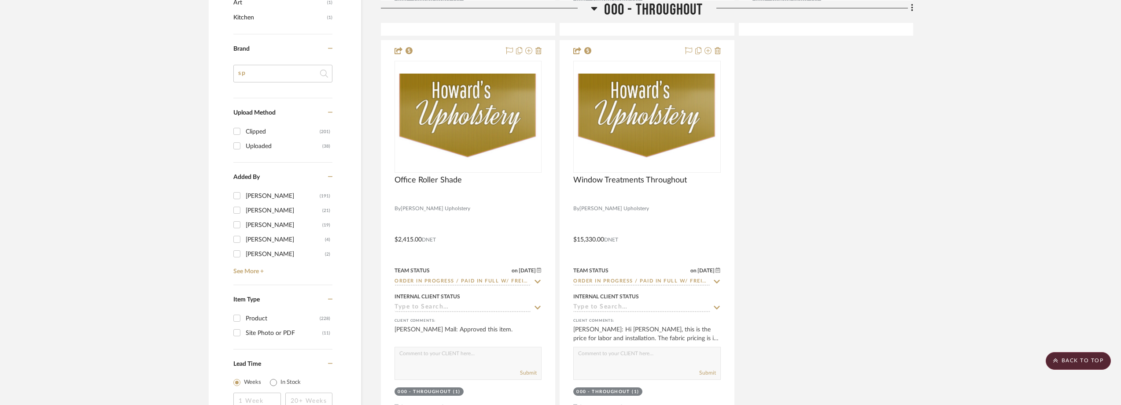
click at [283, 73] on input "sp" at bounding box center [282, 74] width 99 height 18
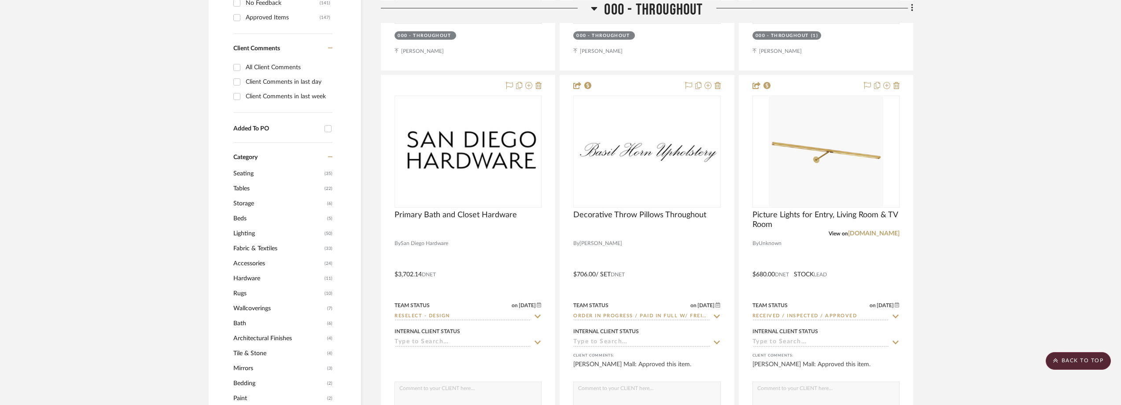
scroll to position [541, 0]
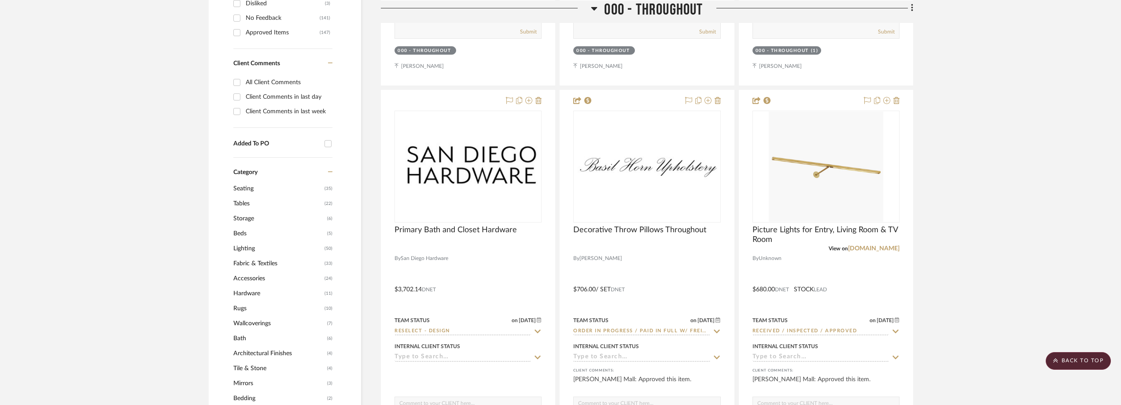
type input "sp"
click at [250, 289] on span "Hardware" at bounding box center [277, 293] width 89 height 15
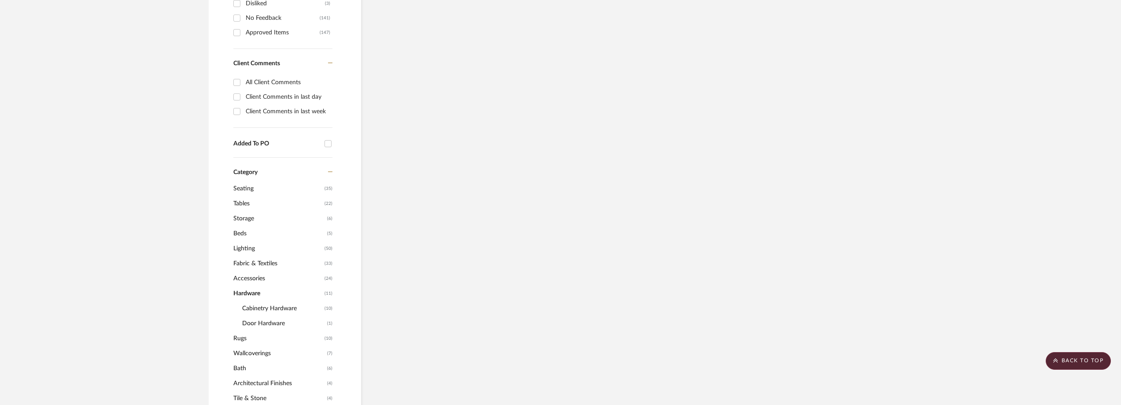
scroll to position [498, 0]
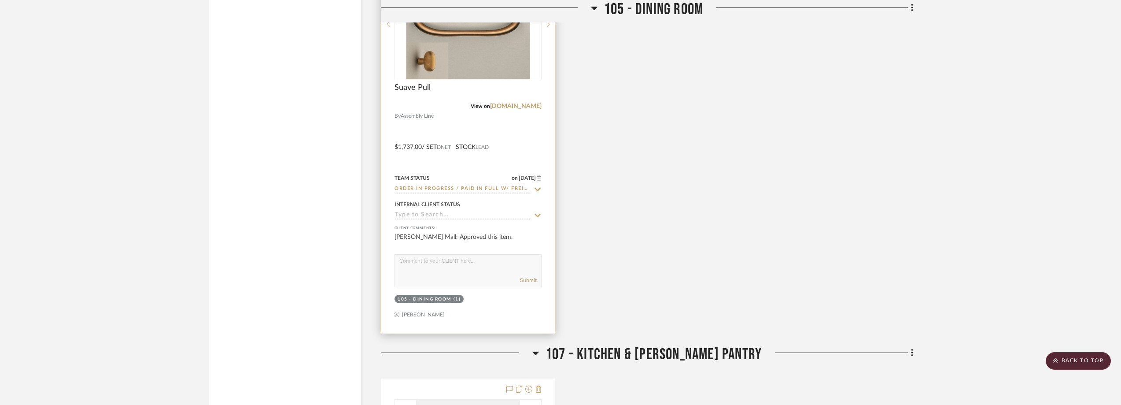
scroll to position [1554, 0]
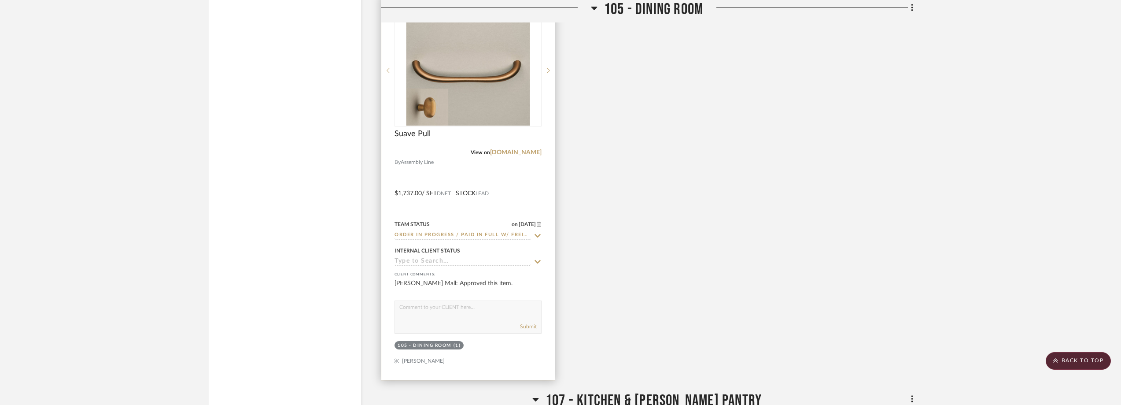
click at [483, 101] on img "0" at bounding box center [468, 70] width 124 height 110
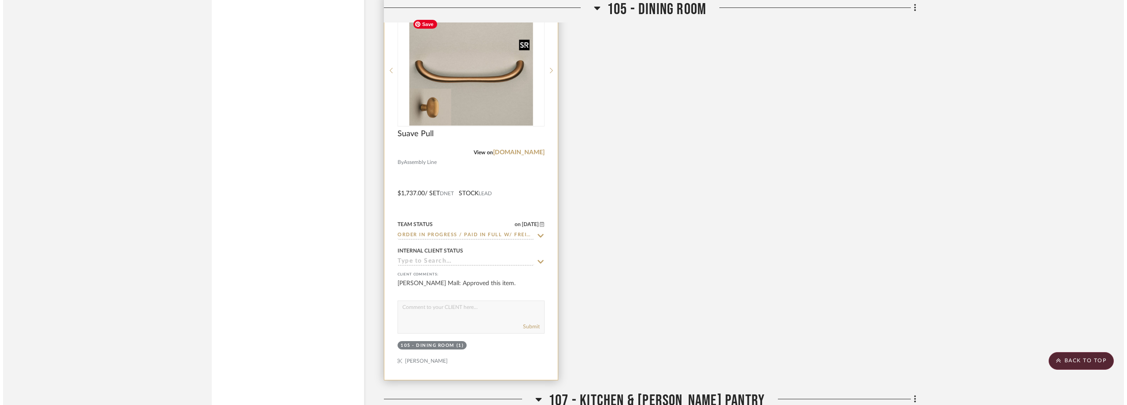
scroll to position [0, 0]
